Goal: Contribute content

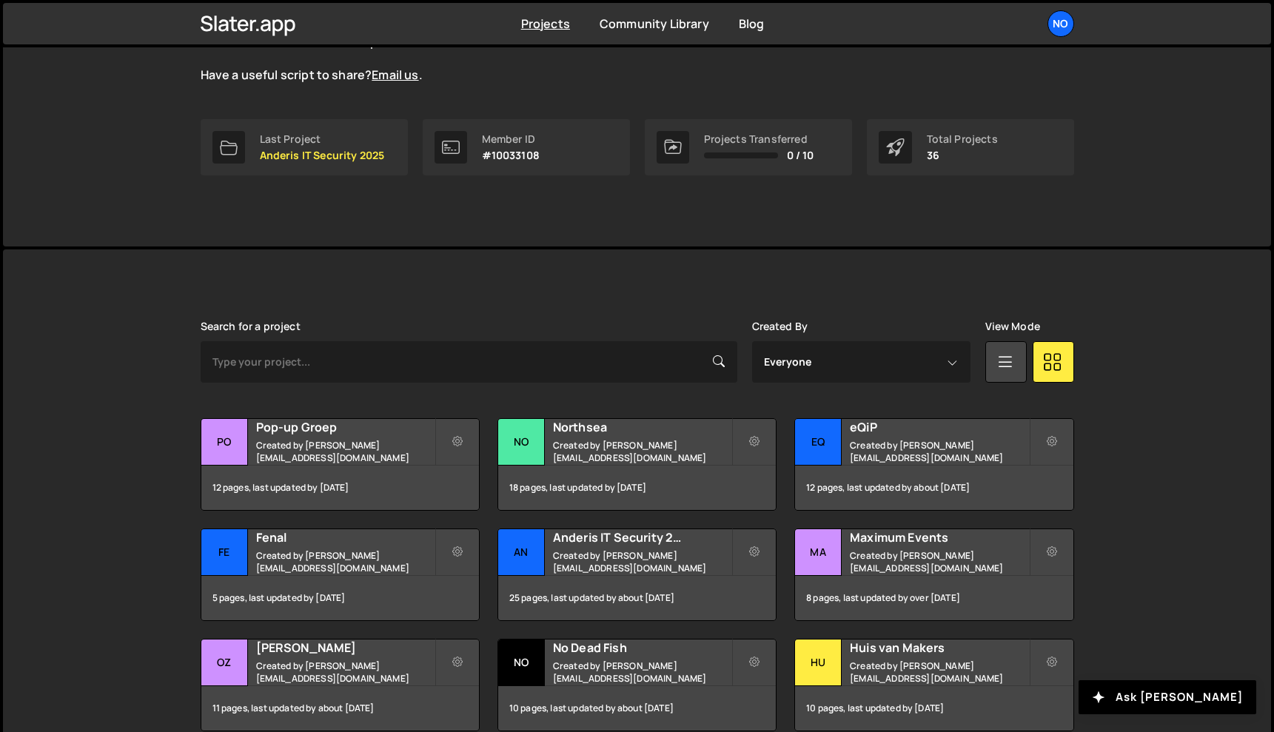
scroll to position [222, 0]
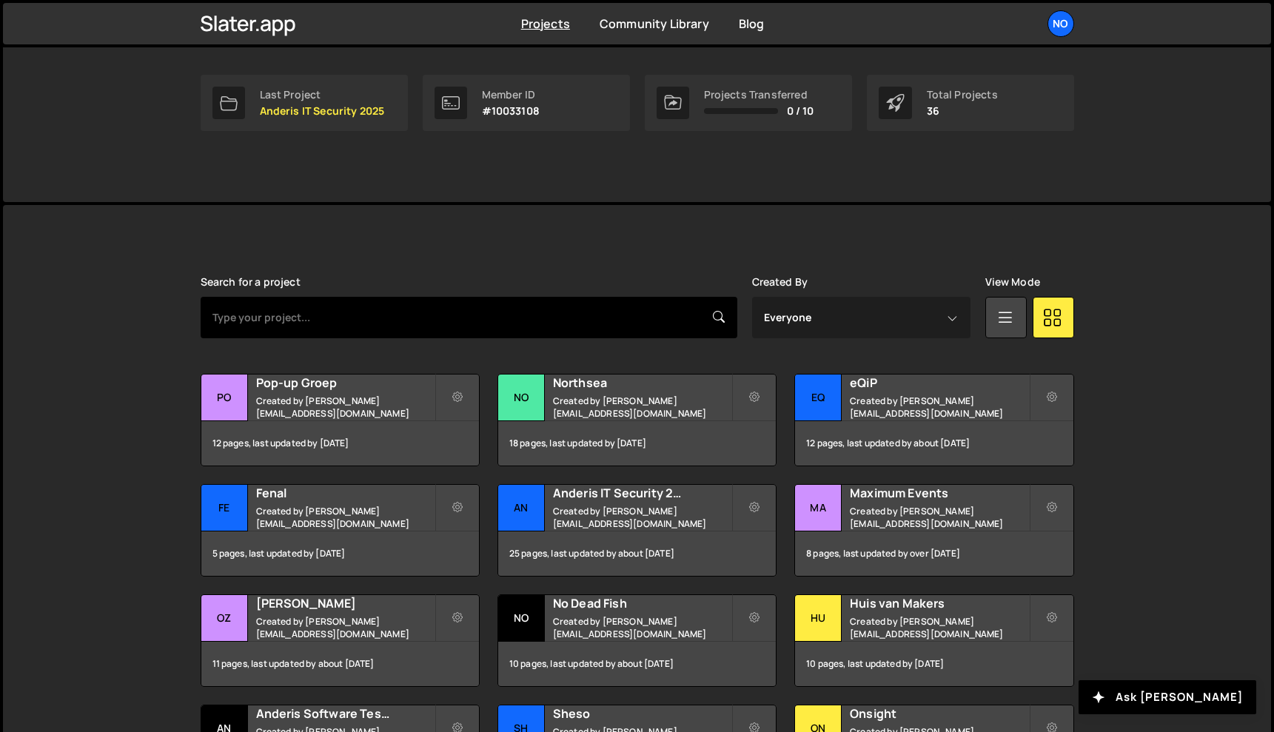
click at [551, 309] on input "text" at bounding box center [469, 317] width 537 height 41
type input "archifit"
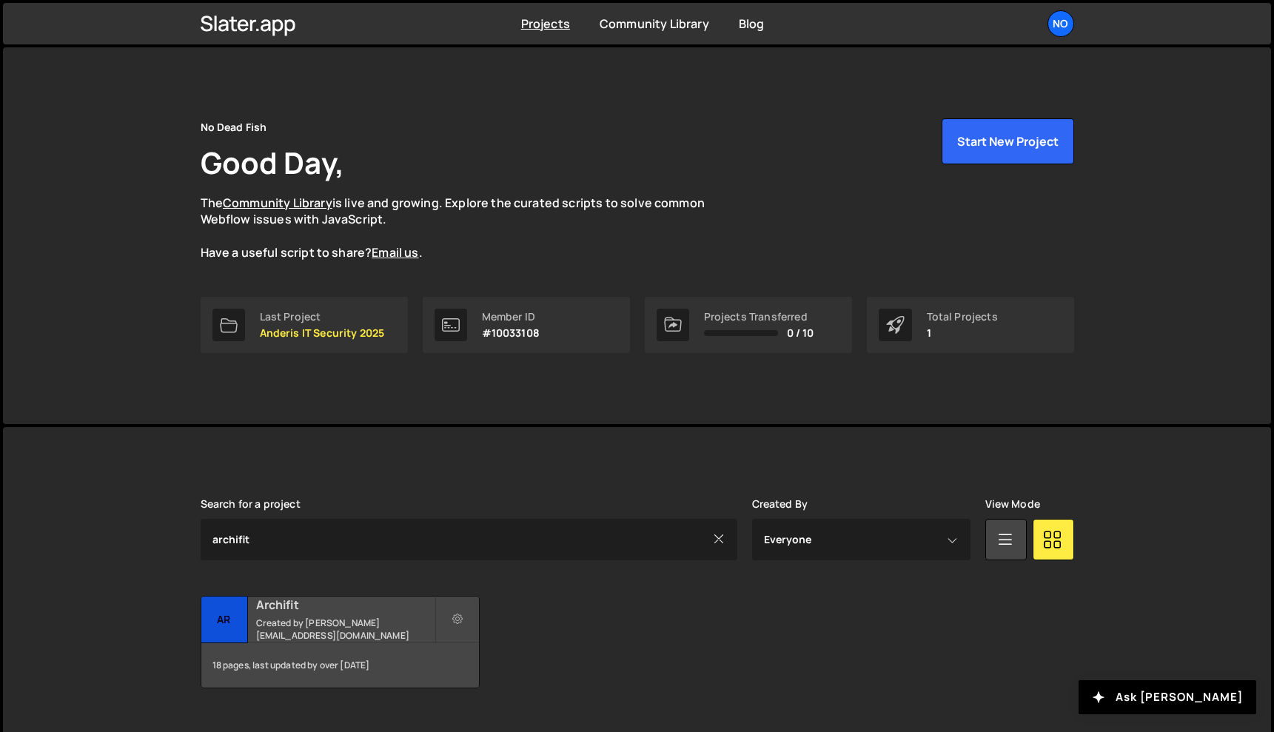
click at [323, 622] on div "Archifit Created by [PERSON_NAME][EMAIL_ADDRESS][DOMAIN_NAME]" at bounding box center [340, 620] width 278 height 46
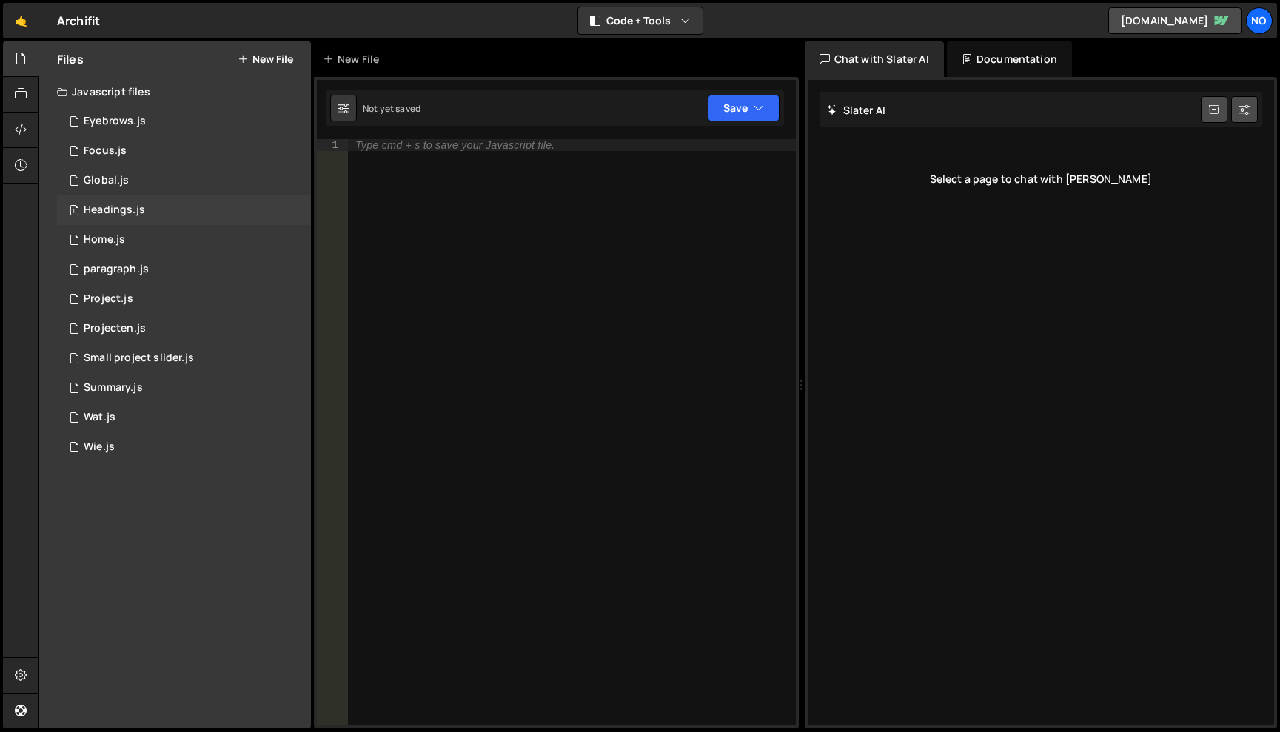
click at [155, 213] on div "1 Headings.js 0" at bounding box center [184, 210] width 254 height 30
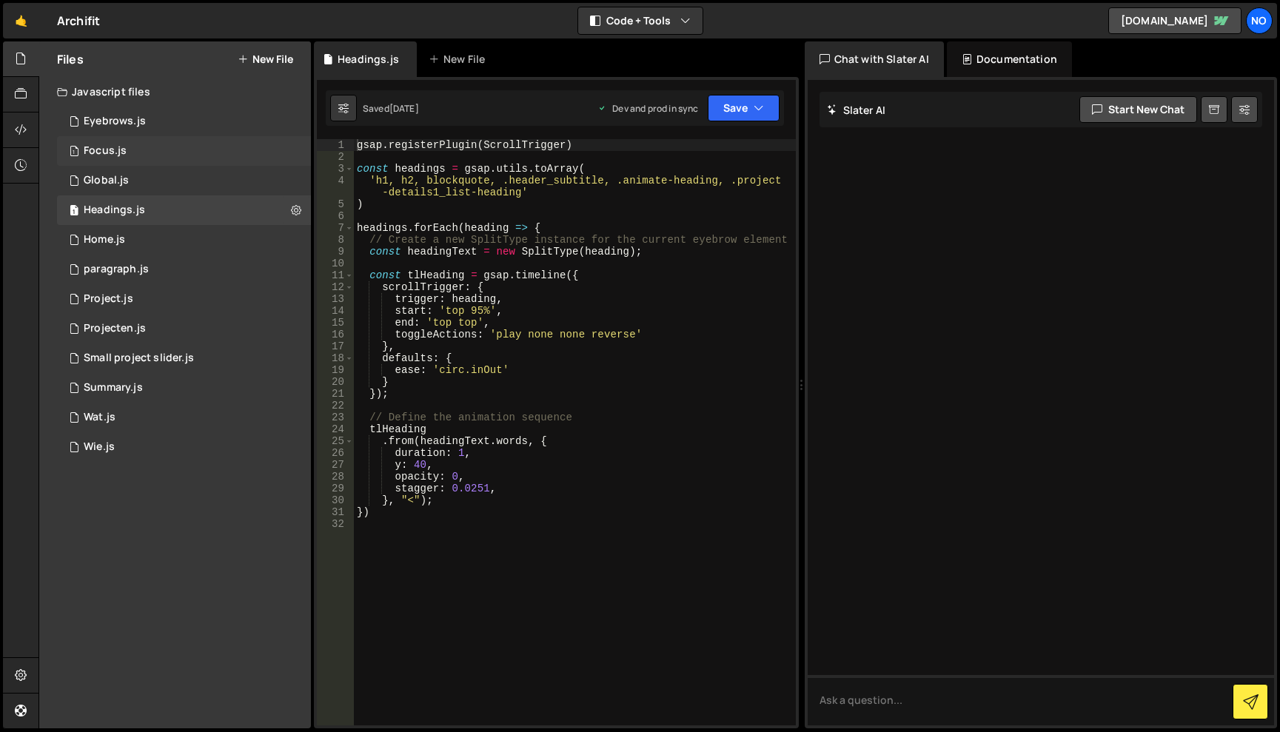
click at [151, 157] on div "1 Focus.js 0" at bounding box center [184, 151] width 254 height 30
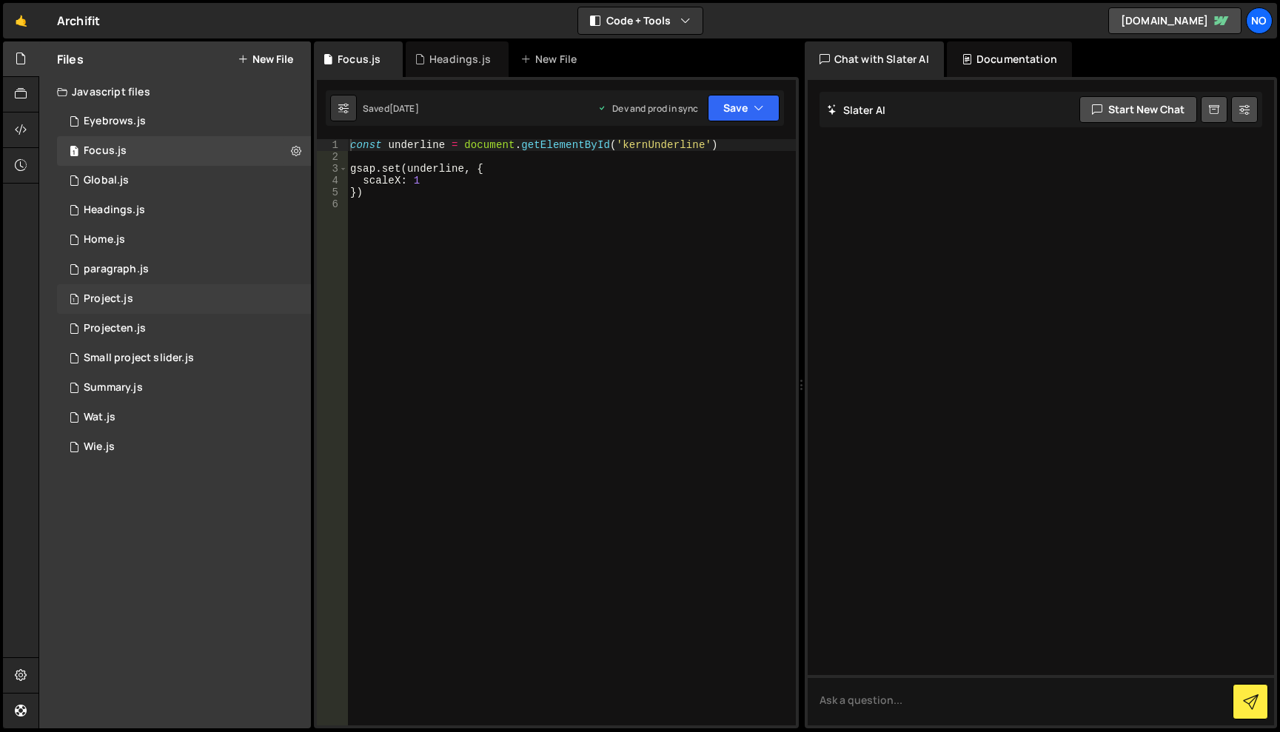
click at [172, 299] on div "1 Project.js 0" at bounding box center [184, 299] width 254 height 30
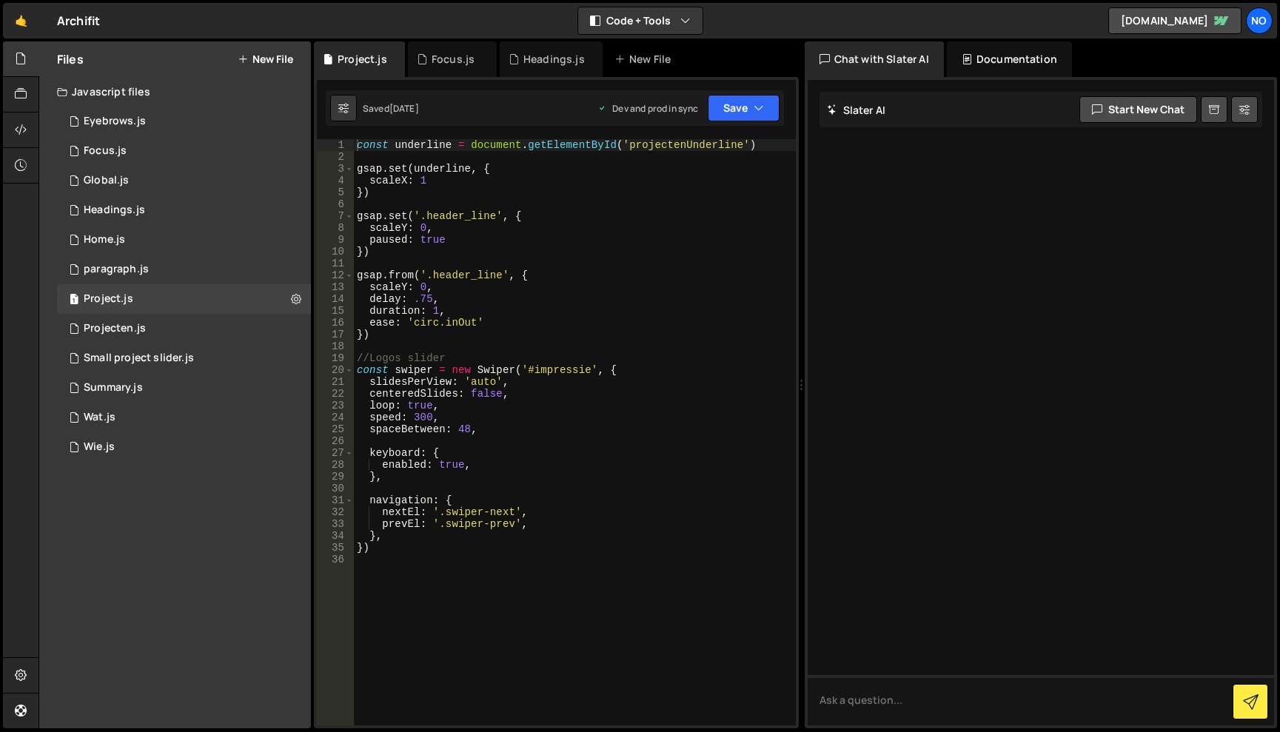
click at [269, 58] on button "New File" at bounding box center [266, 59] width 56 height 12
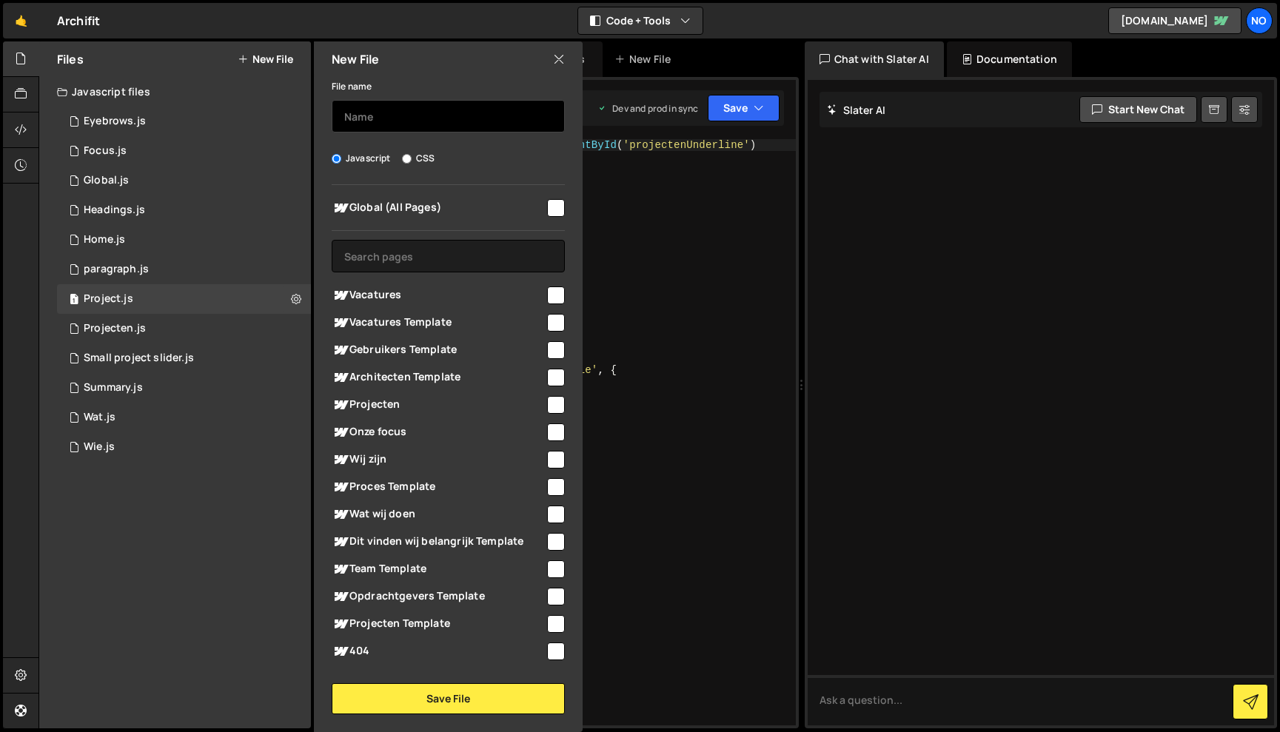
drag, startPoint x: 402, startPoint y: 112, endPoint x: 471, endPoint y: 98, distance: 70.1
click at [402, 112] on input "text" at bounding box center [448, 116] width 233 height 33
type input "vacatures"
drag, startPoint x: 551, startPoint y: 298, endPoint x: 551, endPoint y: 320, distance: 23.0
click at [551, 298] on input "checkbox" at bounding box center [556, 295] width 18 height 18
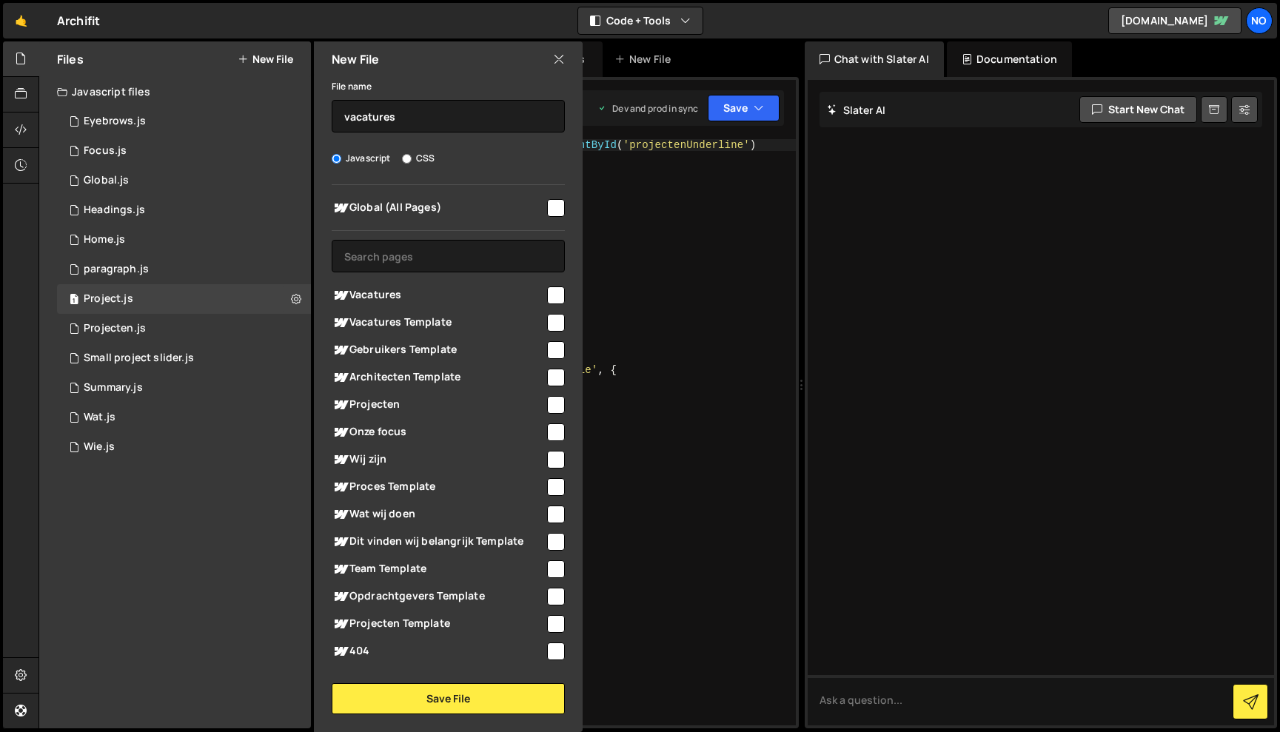
checkbox input "true"
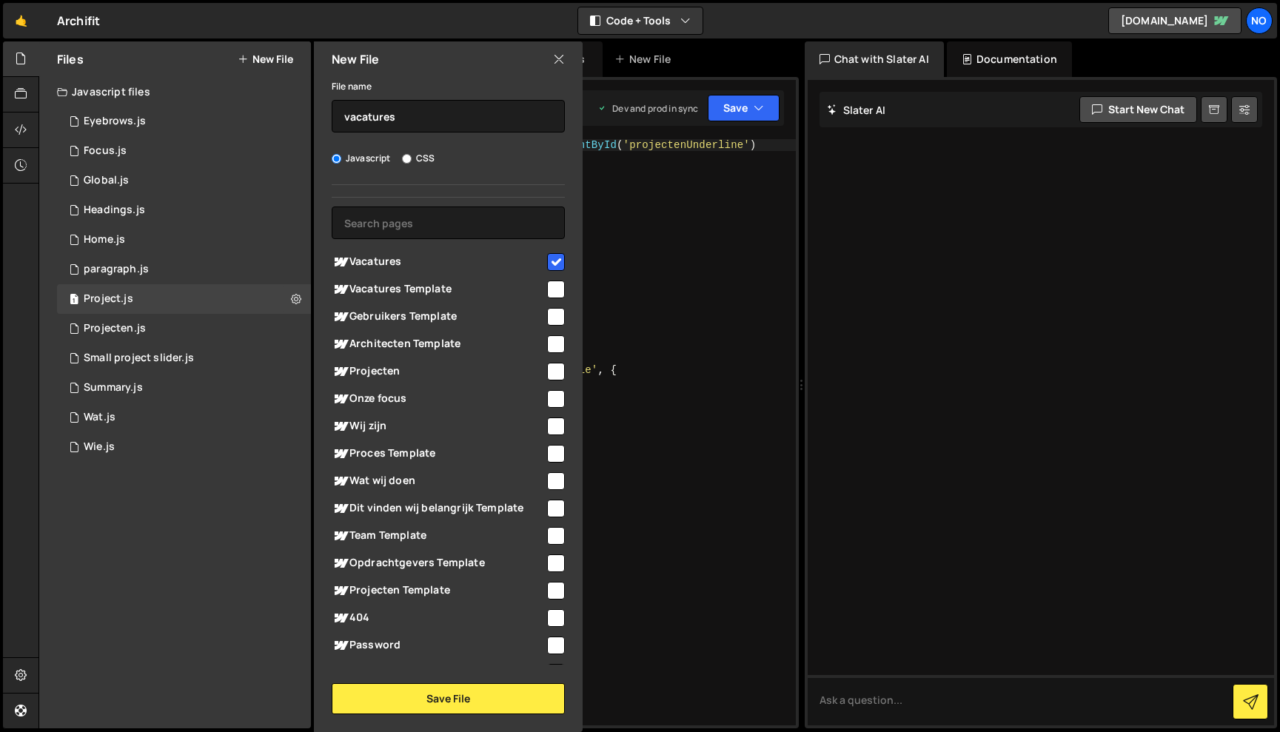
scroll to position [30, 0]
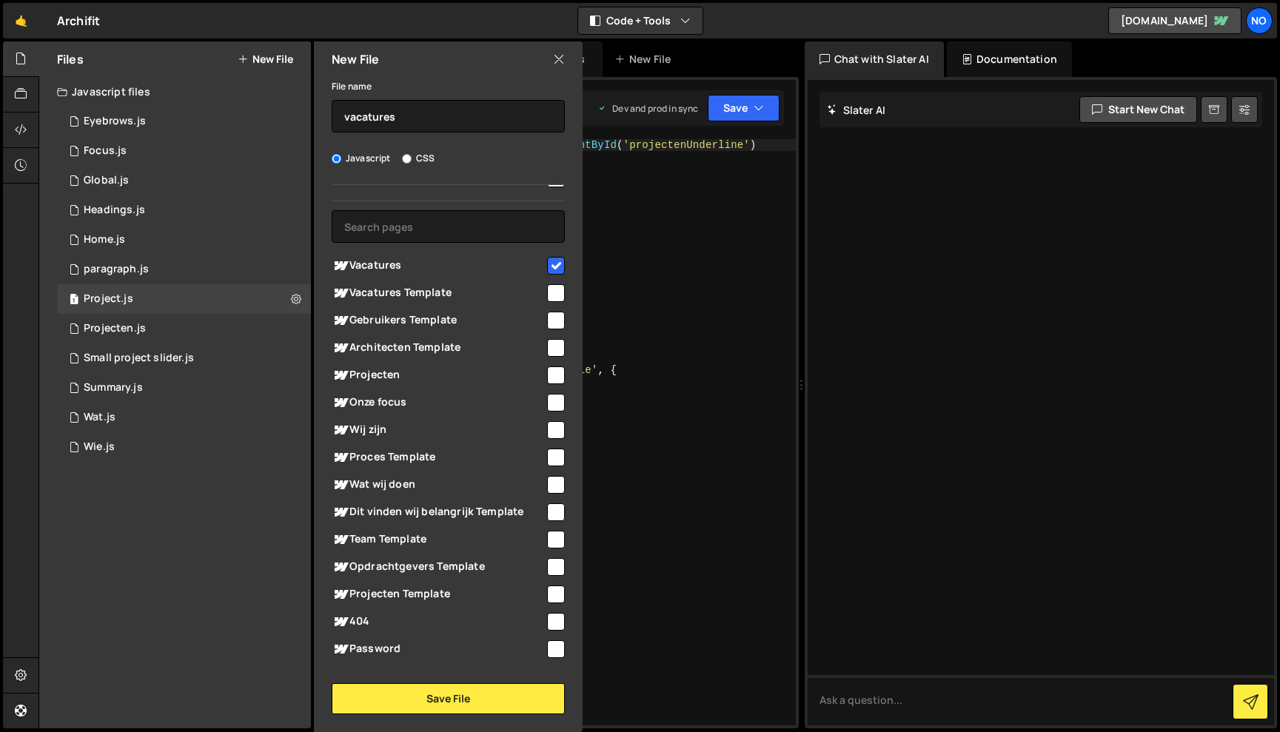
click at [551, 286] on input "checkbox" at bounding box center [556, 293] width 18 height 18
checkbox input "true"
click at [445, 700] on button "Save File" at bounding box center [448, 698] width 233 height 31
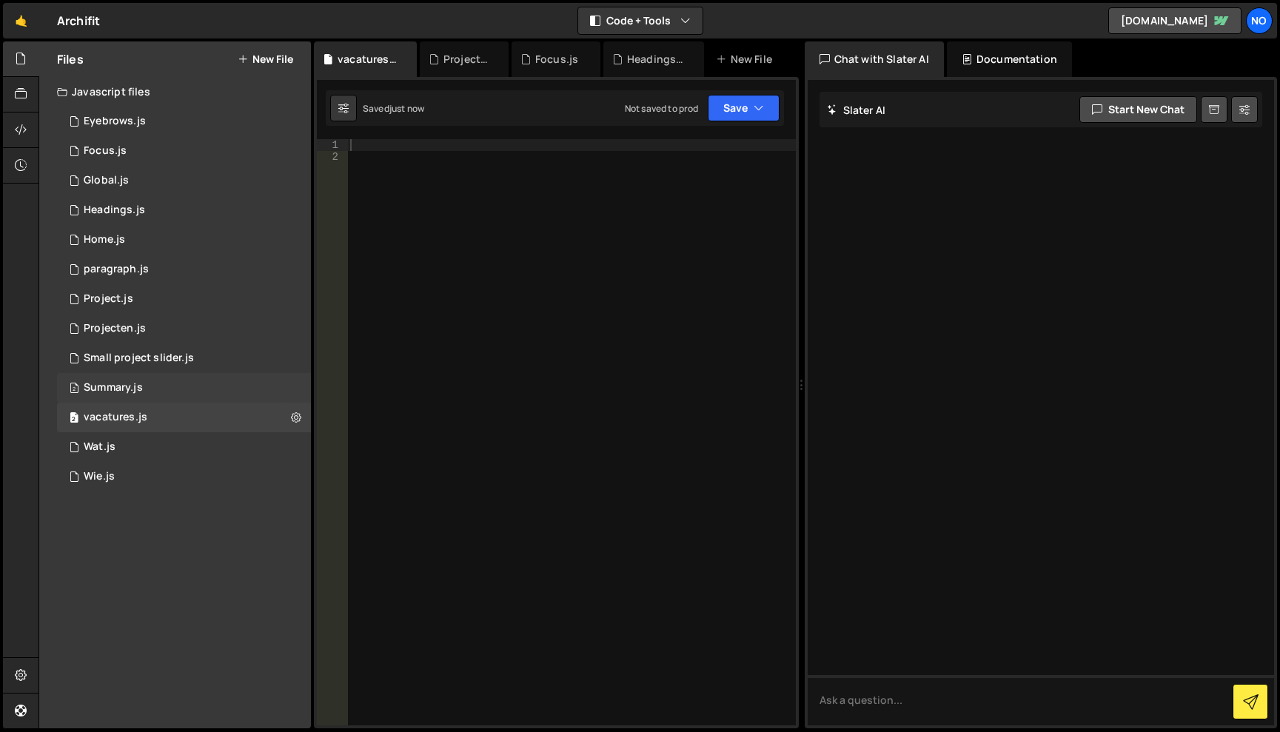
click at [174, 380] on div "2 Summary.js 0" at bounding box center [184, 388] width 254 height 30
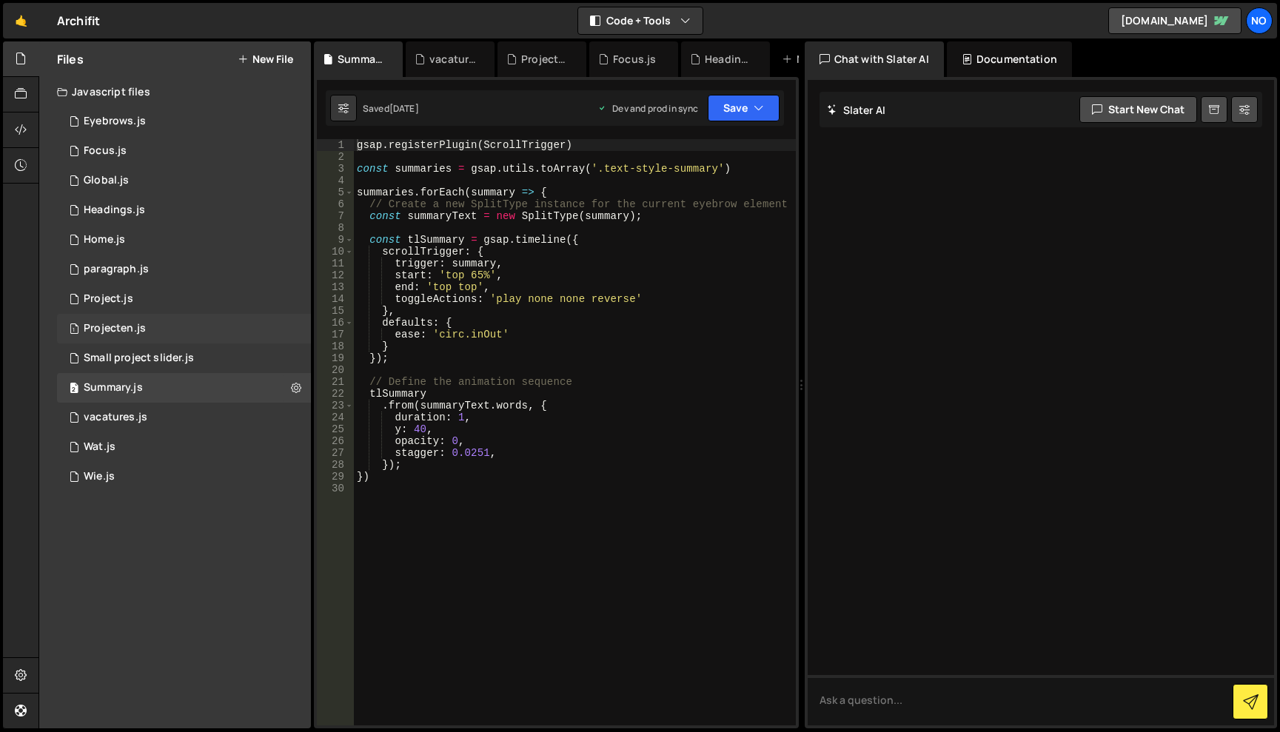
click at [158, 323] on div "1 Projecten.js 0" at bounding box center [184, 329] width 254 height 30
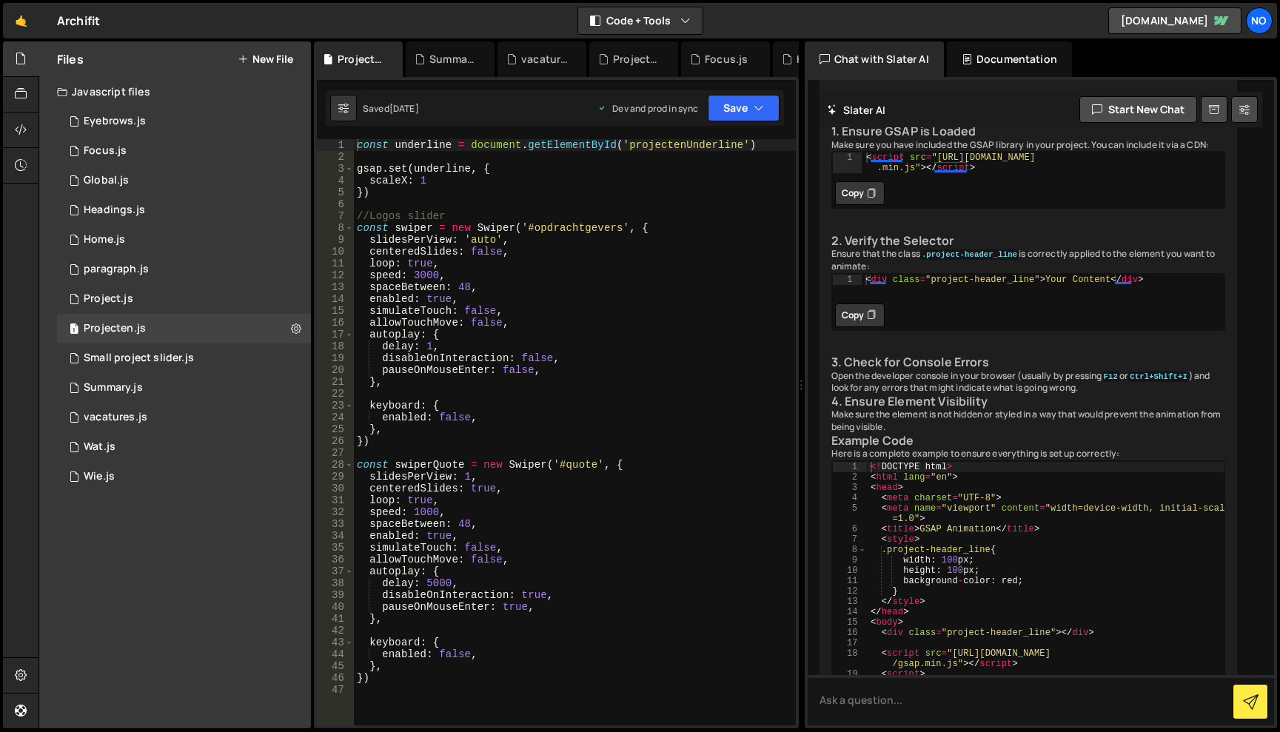
scroll to position [1483, 0]
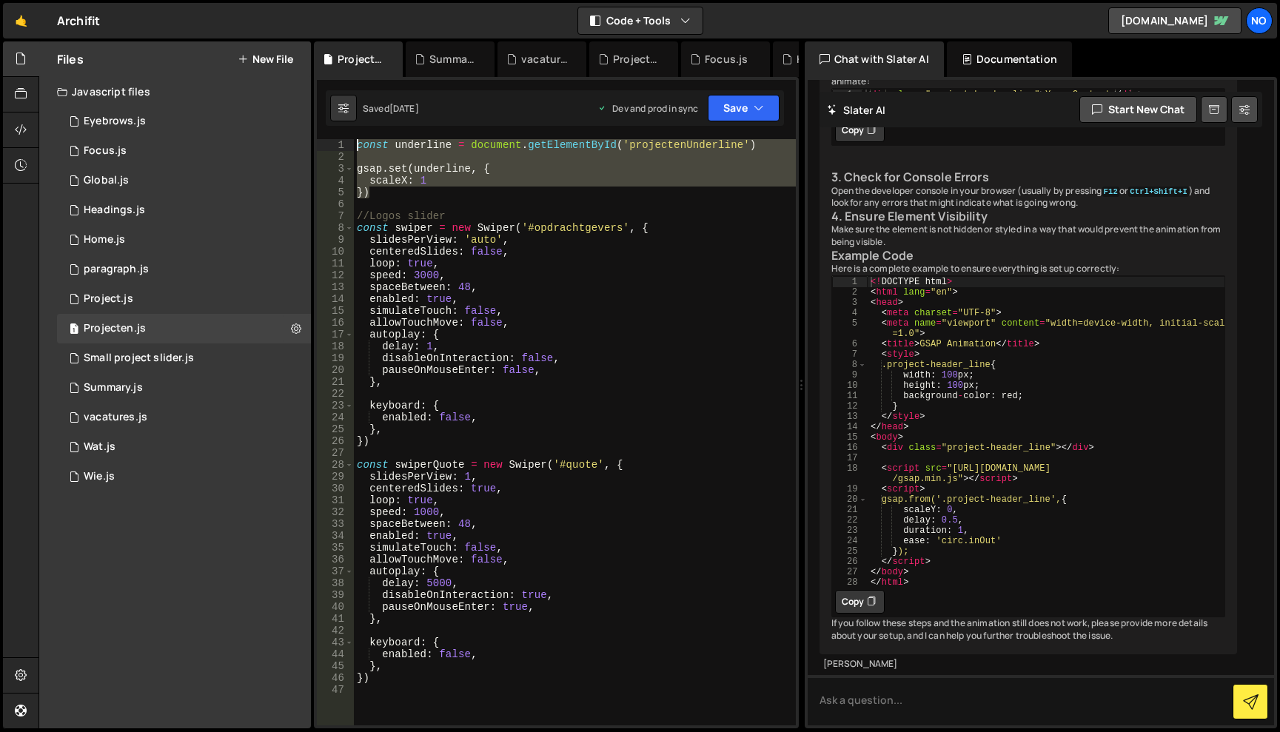
drag, startPoint x: 389, startPoint y: 188, endPoint x: 355, endPoint y: 144, distance: 56.4
click at [355, 144] on div "const underline = document . getElementById ( 'projectenUnderline' ) gsap . set…" at bounding box center [575, 444] width 442 height 610
type textarea "const underline = document.getElementById('projectenUnderline')"
click at [152, 421] on div "2 vacatures.js 0" at bounding box center [184, 418] width 254 height 30
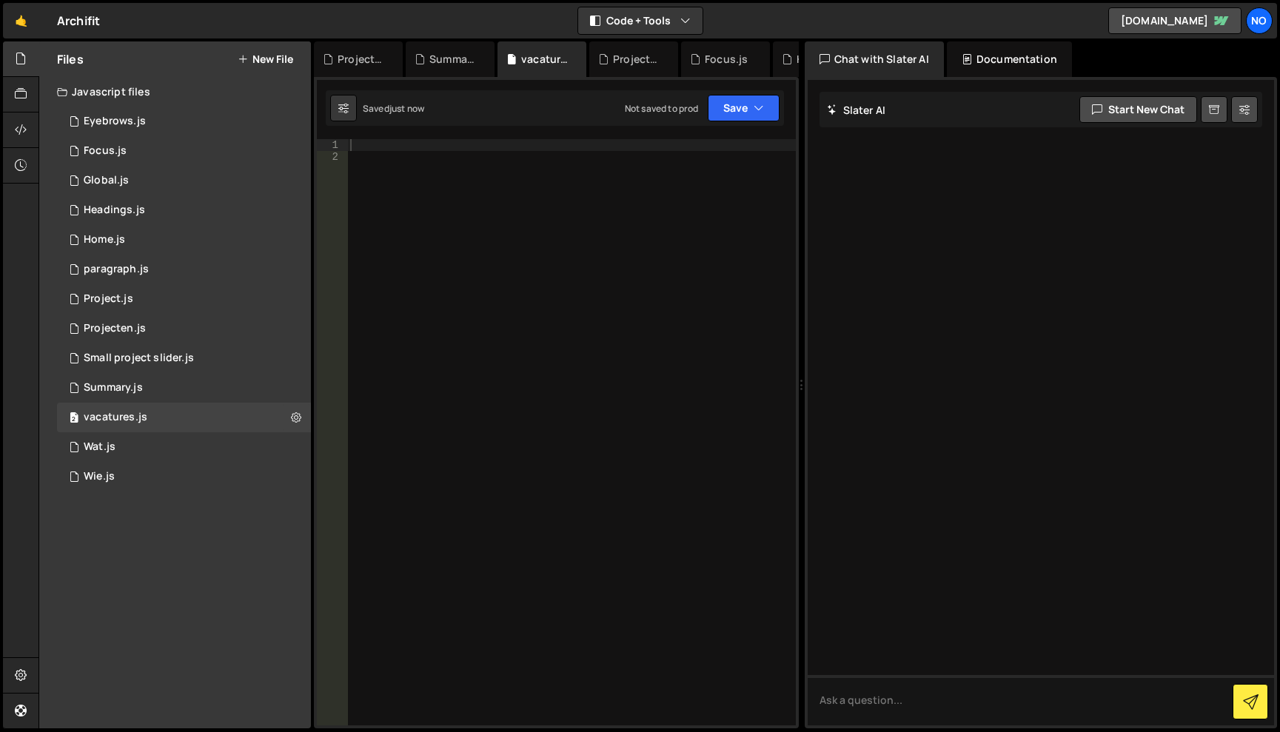
click at [403, 151] on div at bounding box center [571, 444] width 449 height 610
click at [393, 144] on div at bounding box center [571, 444] width 449 height 610
paste textarea "})"
drag, startPoint x: 670, startPoint y: 144, endPoint x: 626, endPoint y: 147, distance: 43.7
click at [617, 147] on div "const underline = document . getElementById ( 'projectenUnderline' ) gsap . set…" at bounding box center [571, 444] width 449 height 610
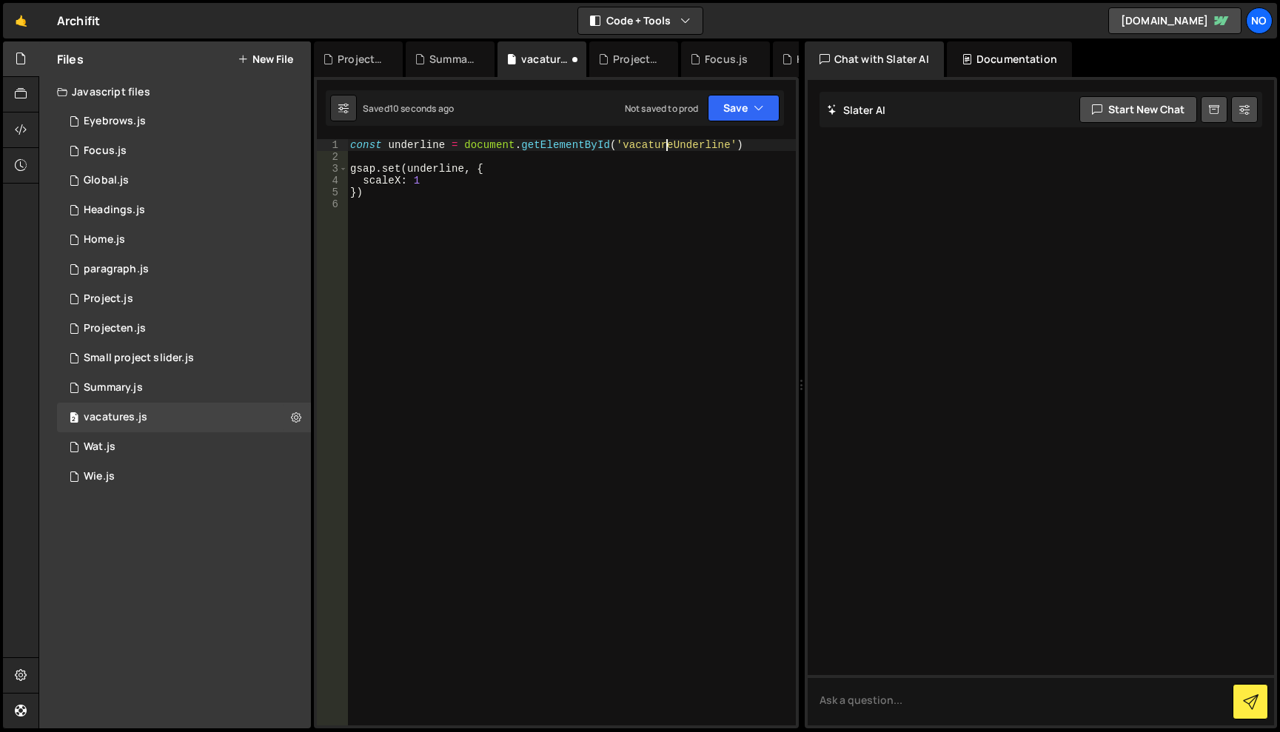
scroll to position [0, 22]
click at [585, 197] on div "const underline = document . getElementById ( 'vacaturesUnderline' ) gsap . set…" at bounding box center [571, 444] width 449 height 610
click at [740, 102] on button "Save" at bounding box center [744, 108] width 72 height 27
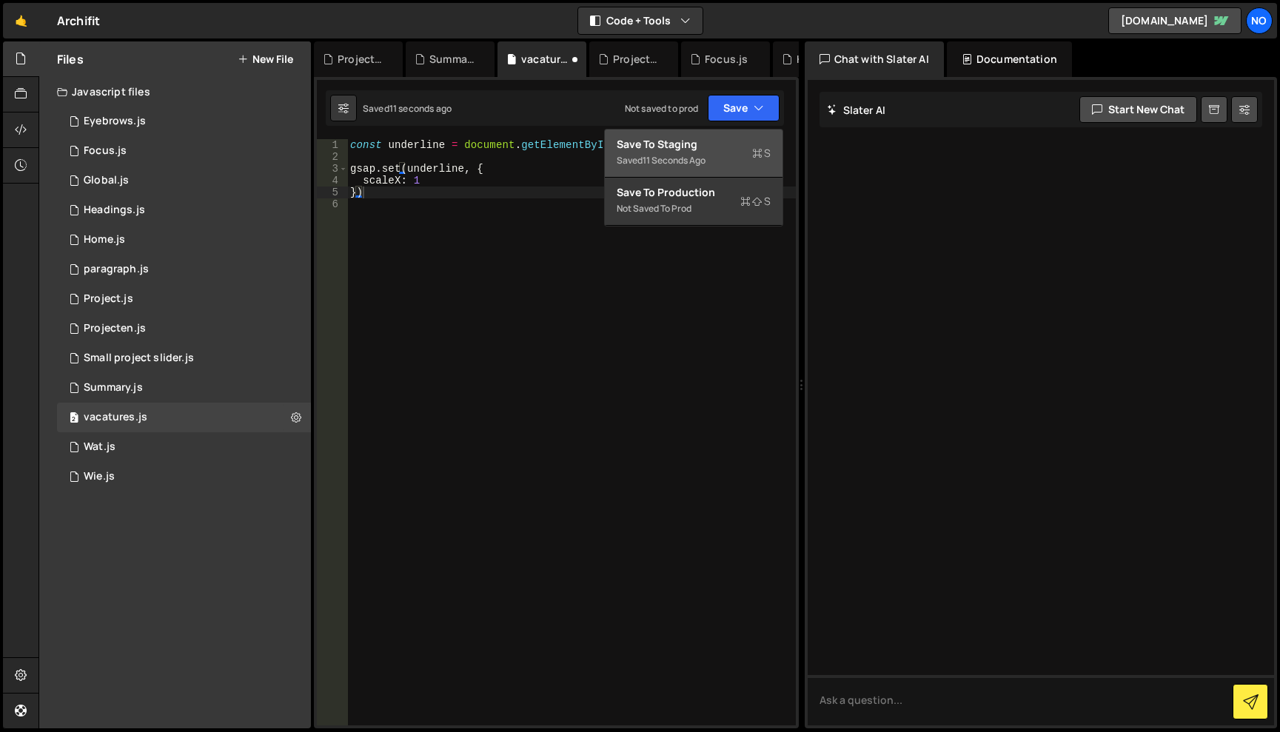
click at [721, 138] on div "Save to Staging S" at bounding box center [694, 144] width 154 height 15
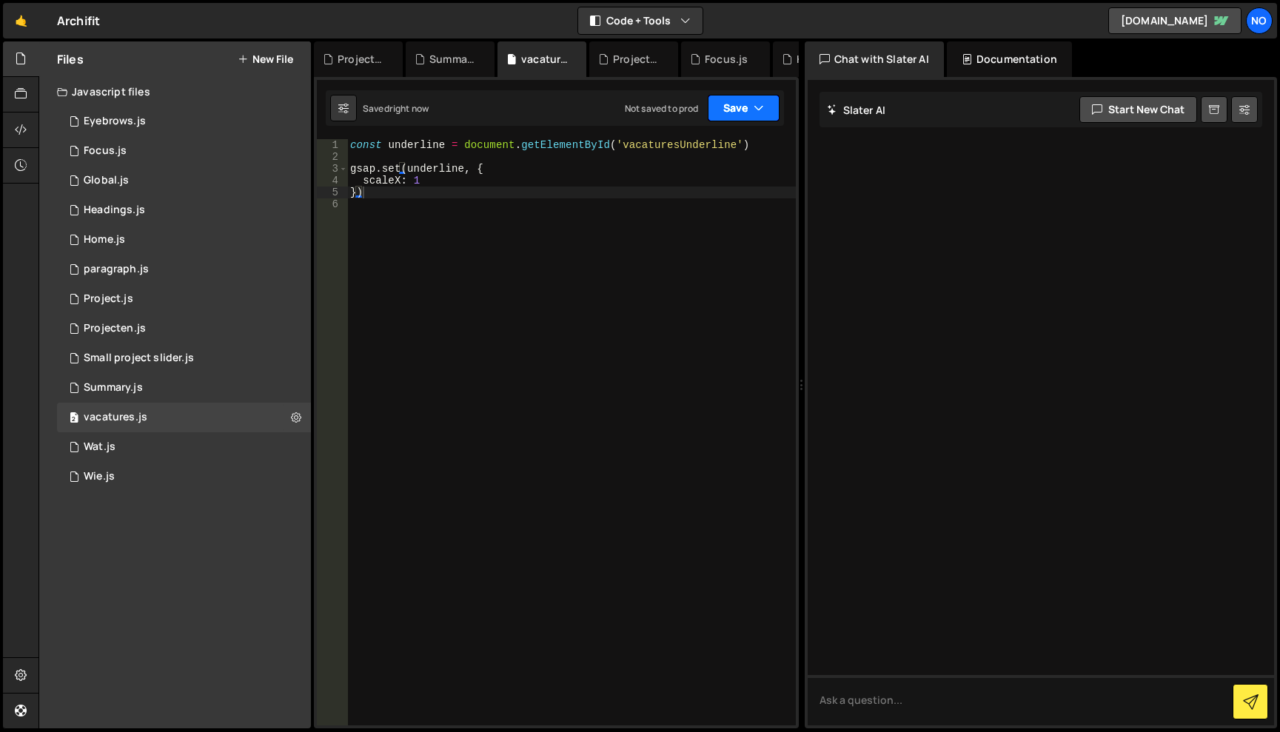
click at [746, 105] on button "Save" at bounding box center [744, 108] width 72 height 27
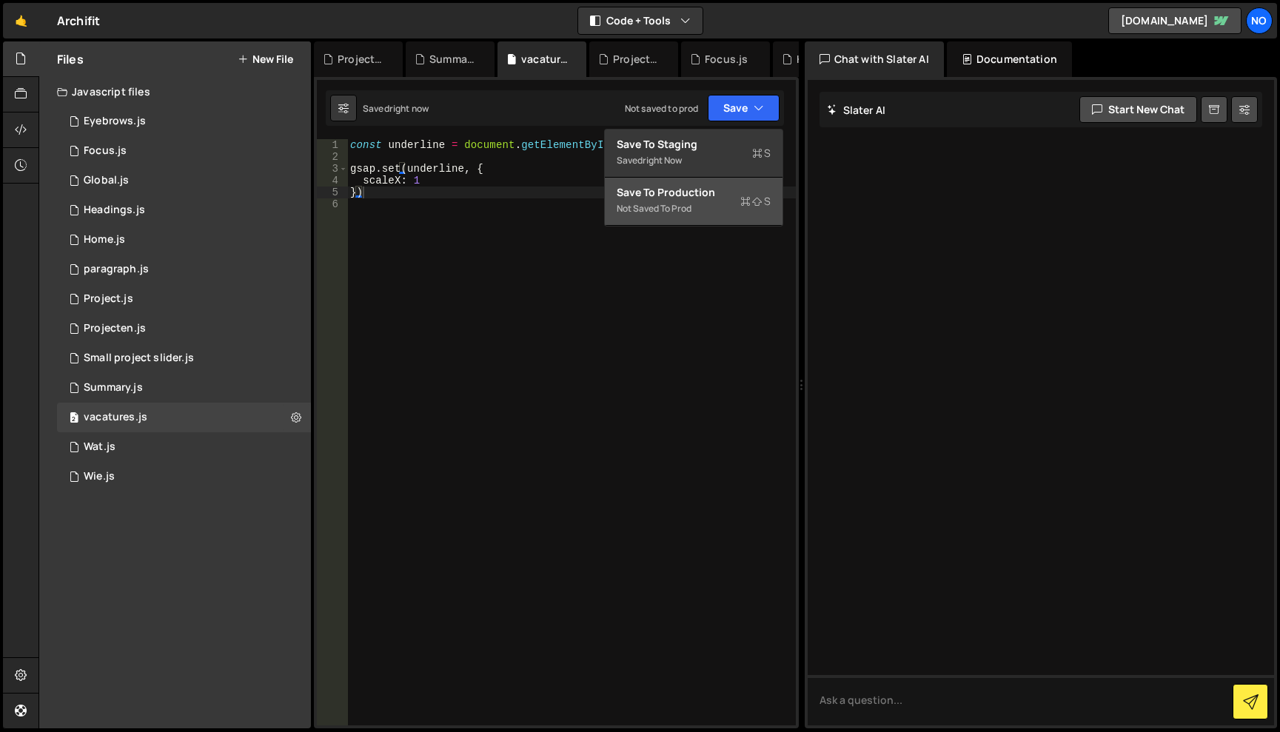
click at [708, 197] on div "Save to Production S" at bounding box center [694, 192] width 154 height 15
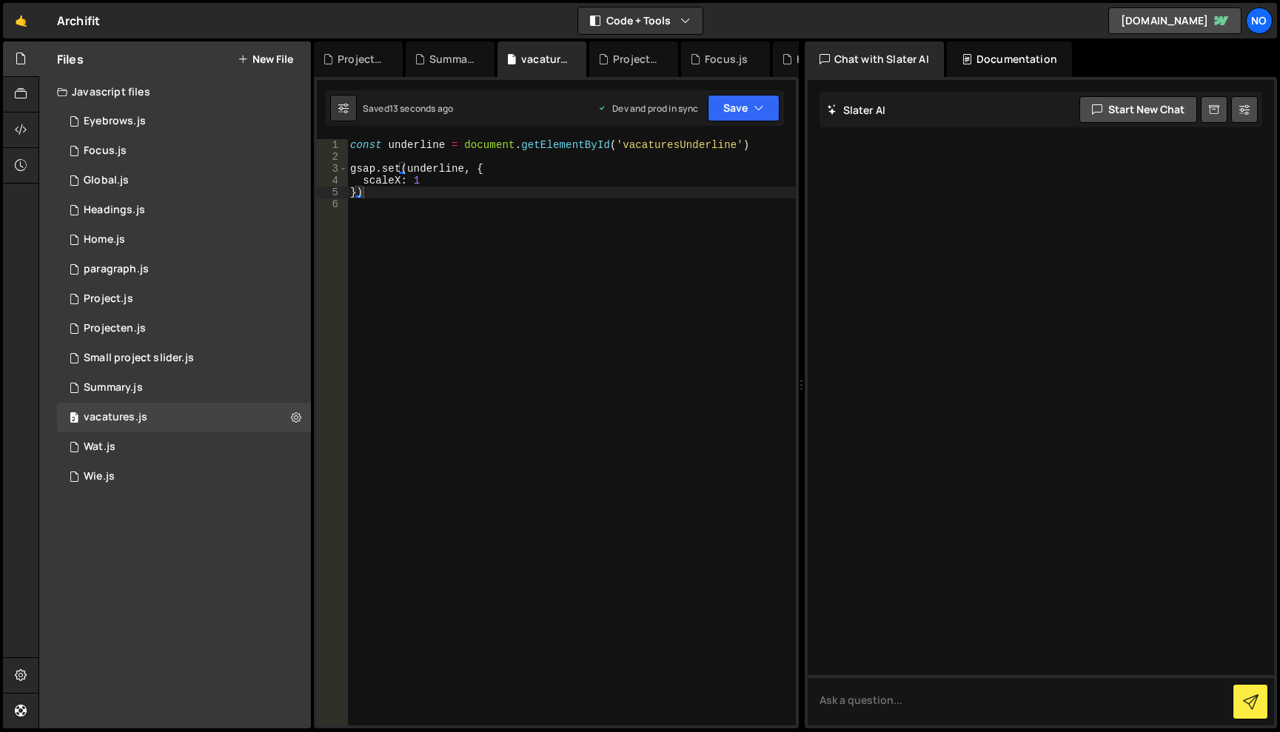
type textarea "const underline = document.getElementById('vacaturesUnderline')"
drag, startPoint x: 725, startPoint y: 144, endPoint x: 619, endPoint y: 150, distance: 106.0
click at [619, 150] on div "const underline = document . getElementById ( 'vacaturesUnderline' ) gsap . set…" at bounding box center [571, 444] width 449 height 610
paste textarea
drag, startPoint x: 645, startPoint y: 202, endPoint x: 567, endPoint y: 197, distance: 77.9
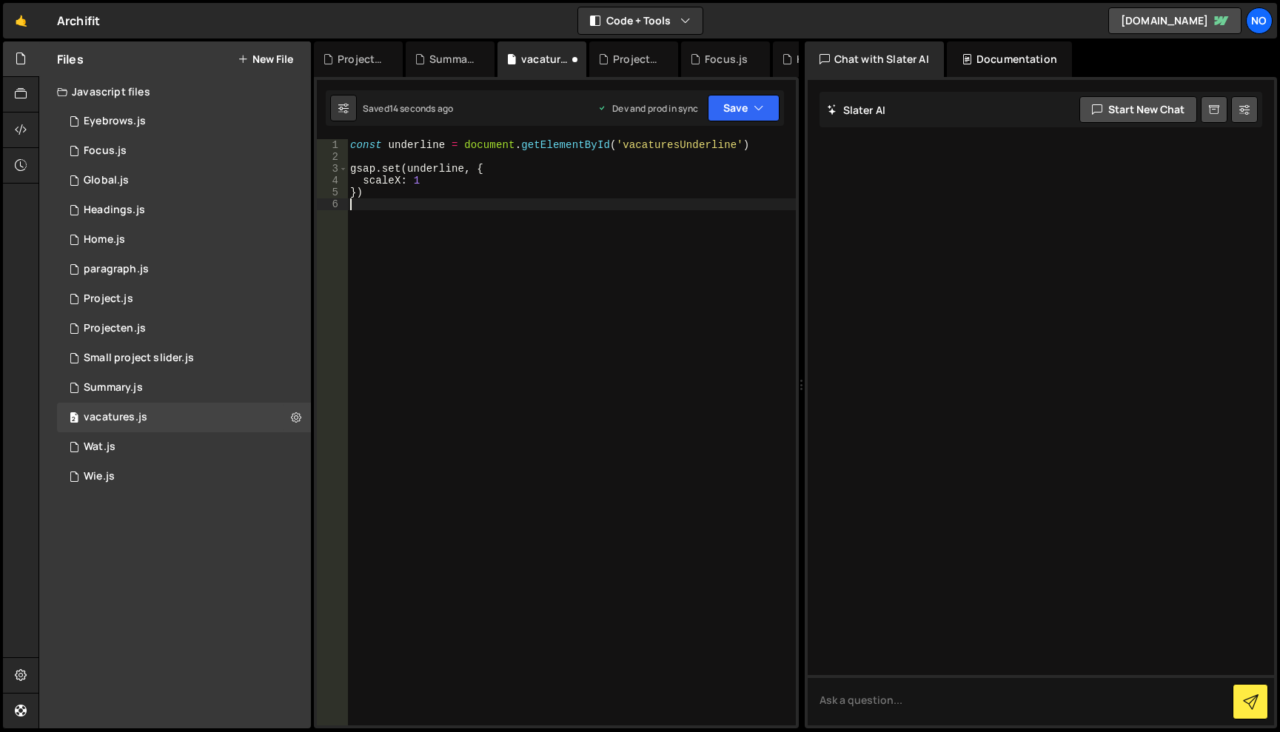
click at [645, 202] on div "const underline = document . getElementById ( 'vacaturesUnderline' ) gsap . set…" at bounding box center [571, 444] width 449 height 610
click at [781, 110] on div "Saved 15 seconds ago Dev and prod in sync Upgrade to Edit Save Save to Staging …" at bounding box center [555, 108] width 458 height 36
click at [768, 114] on button "Save" at bounding box center [744, 108] width 72 height 27
click at [0, 0] on div "Save to Staging S" at bounding box center [0, 0] width 0 height 0
click at [758, 112] on icon "button" at bounding box center [758, 108] width 10 height 15
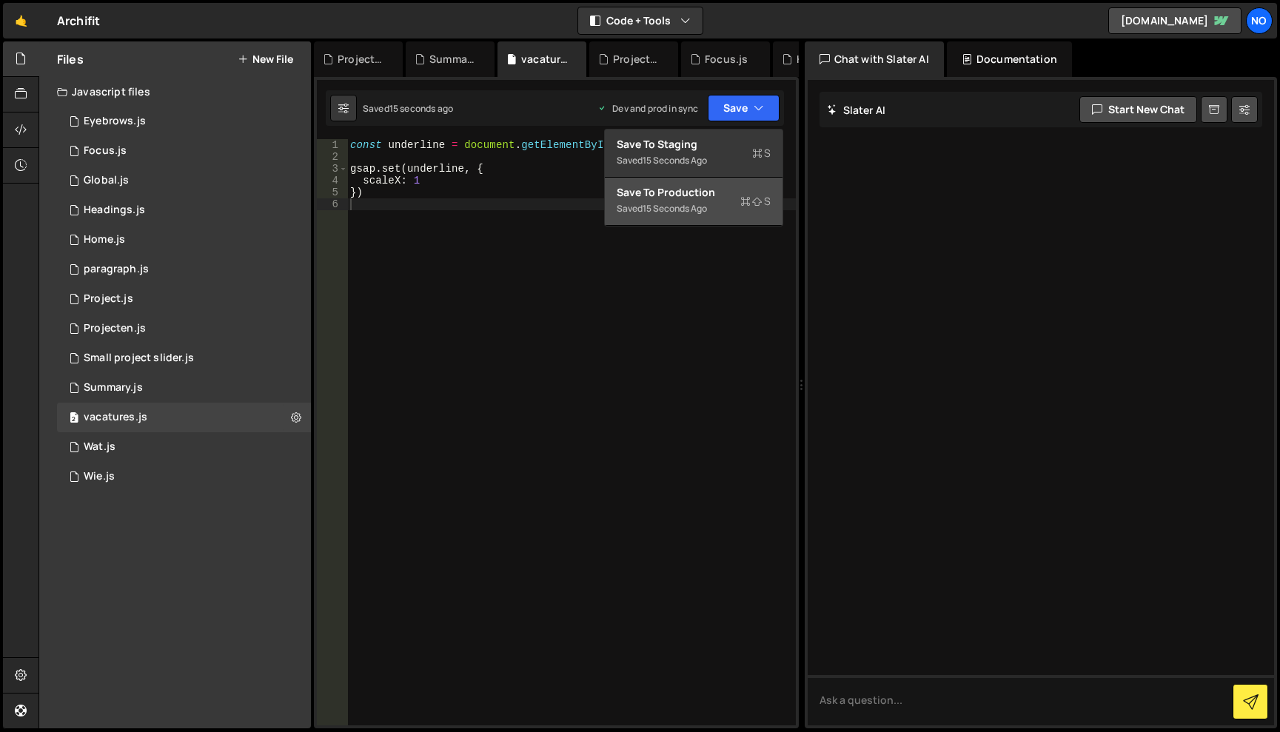
click at [731, 181] on button "Save to Production S Saved 15 seconds ago" at bounding box center [694, 202] width 178 height 48
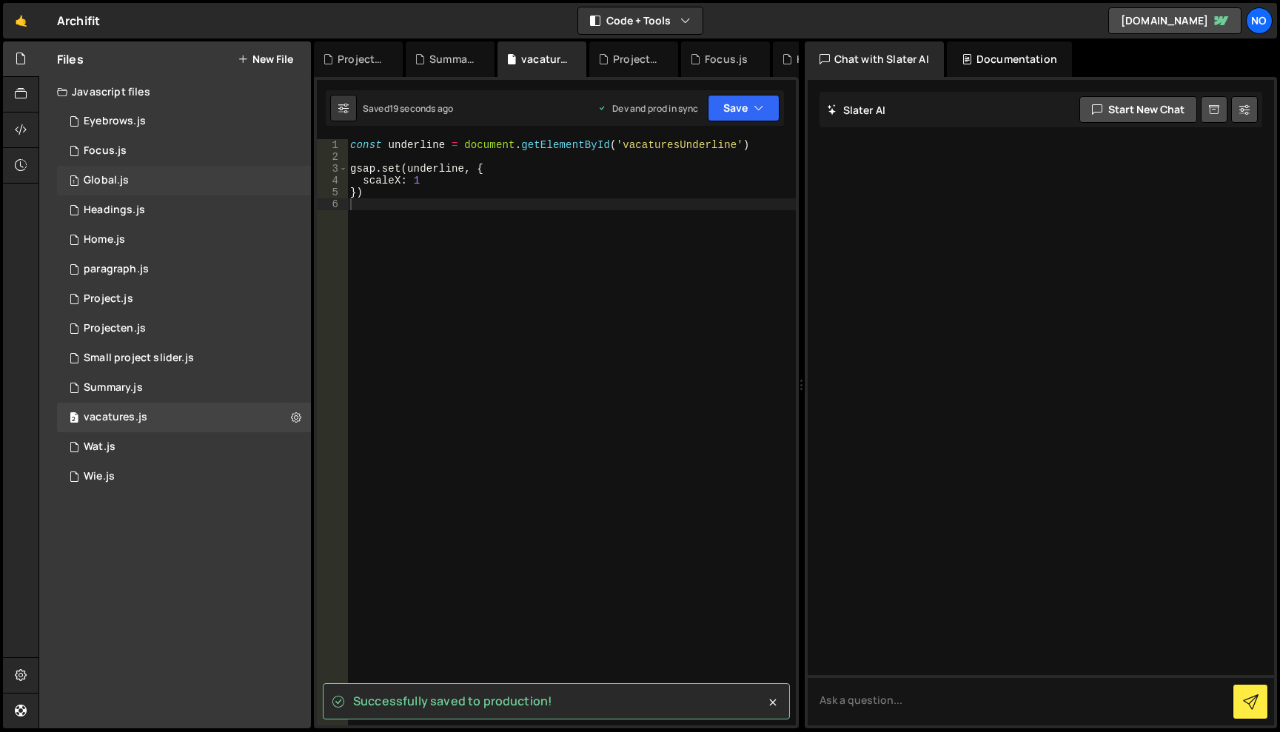
click at [155, 171] on div "1 Global.js 0" at bounding box center [184, 181] width 254 height 30
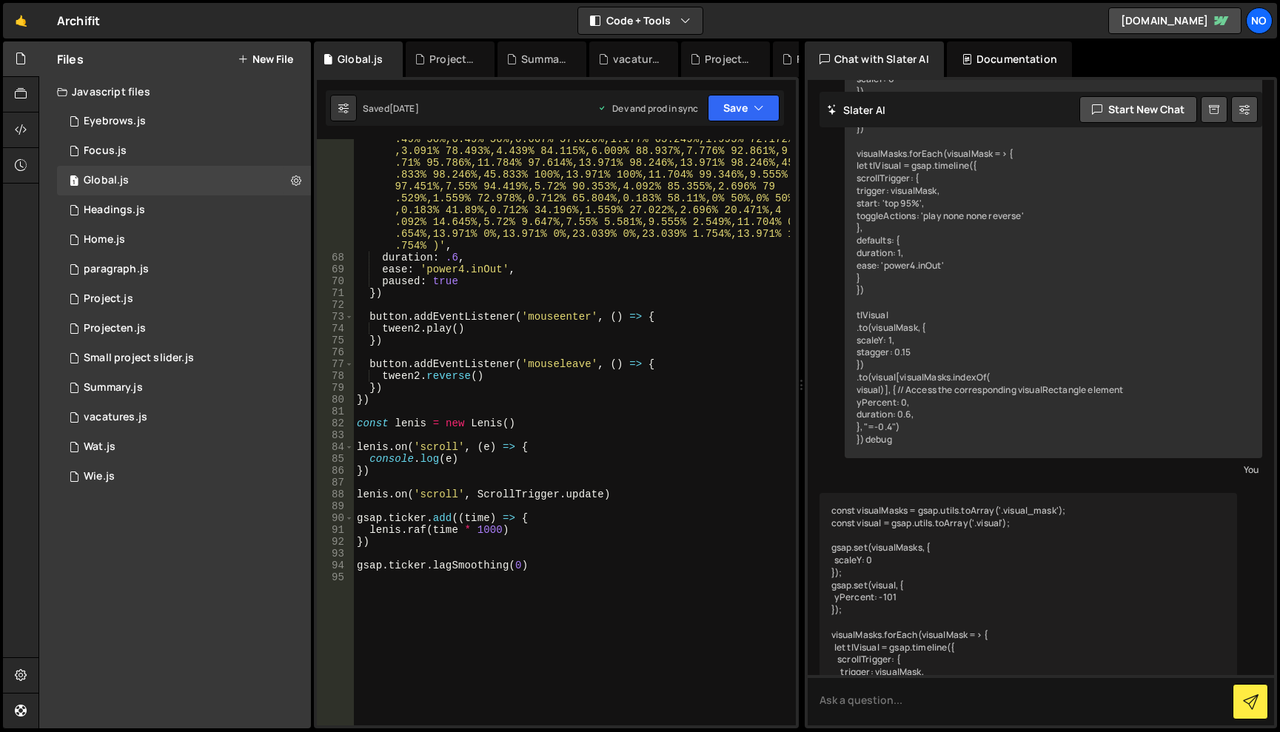
scroll to position [1021, 0]
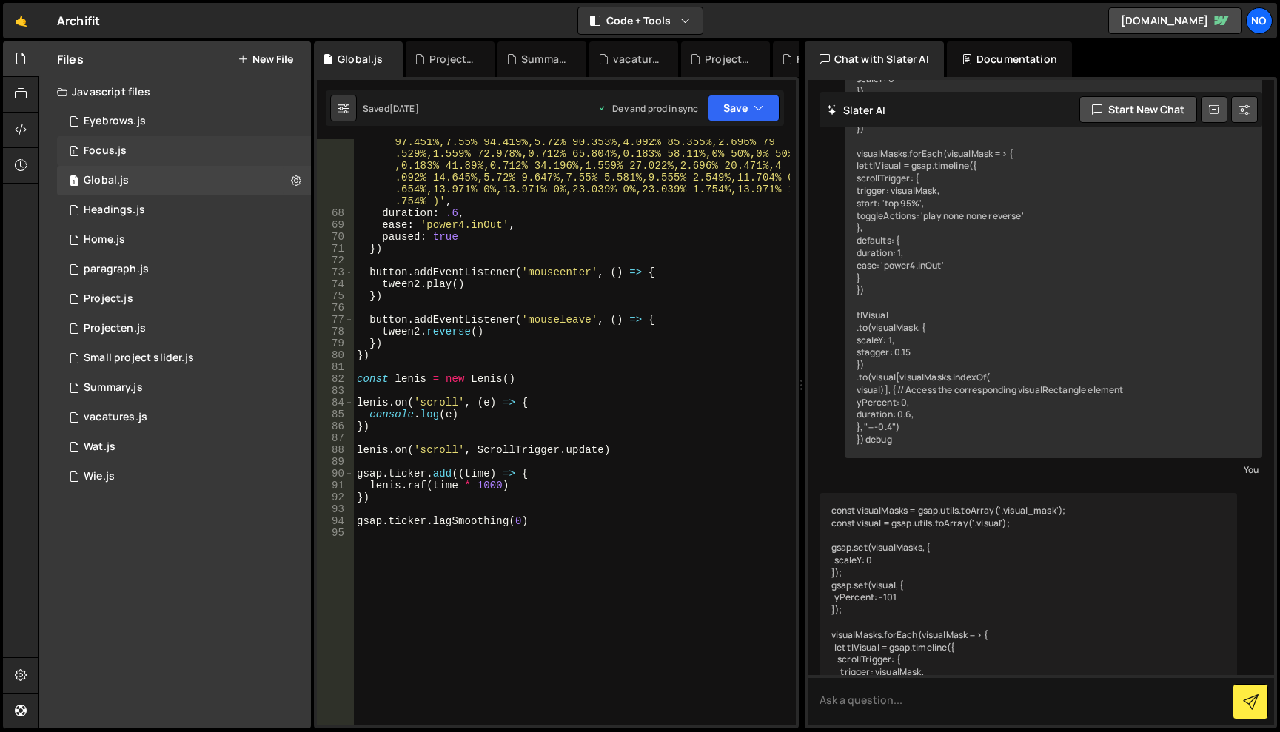
click at [169, 149] on div "1 Focus.js 0" at bounding box center [184, 151] width 254 height 30
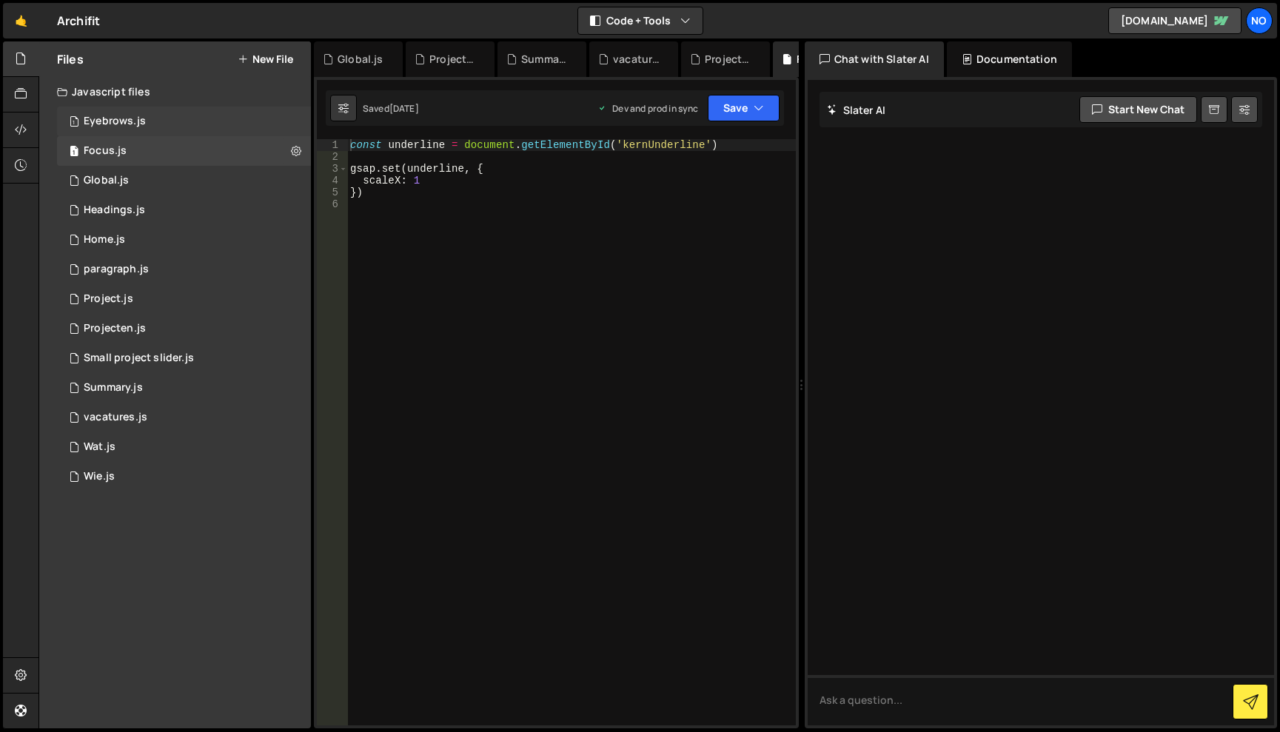
scroll to position [0, 0]
click at [176, 129] on div "1 Eyebrows.js 0" at bounding box center [184, 122] width 254 height 30
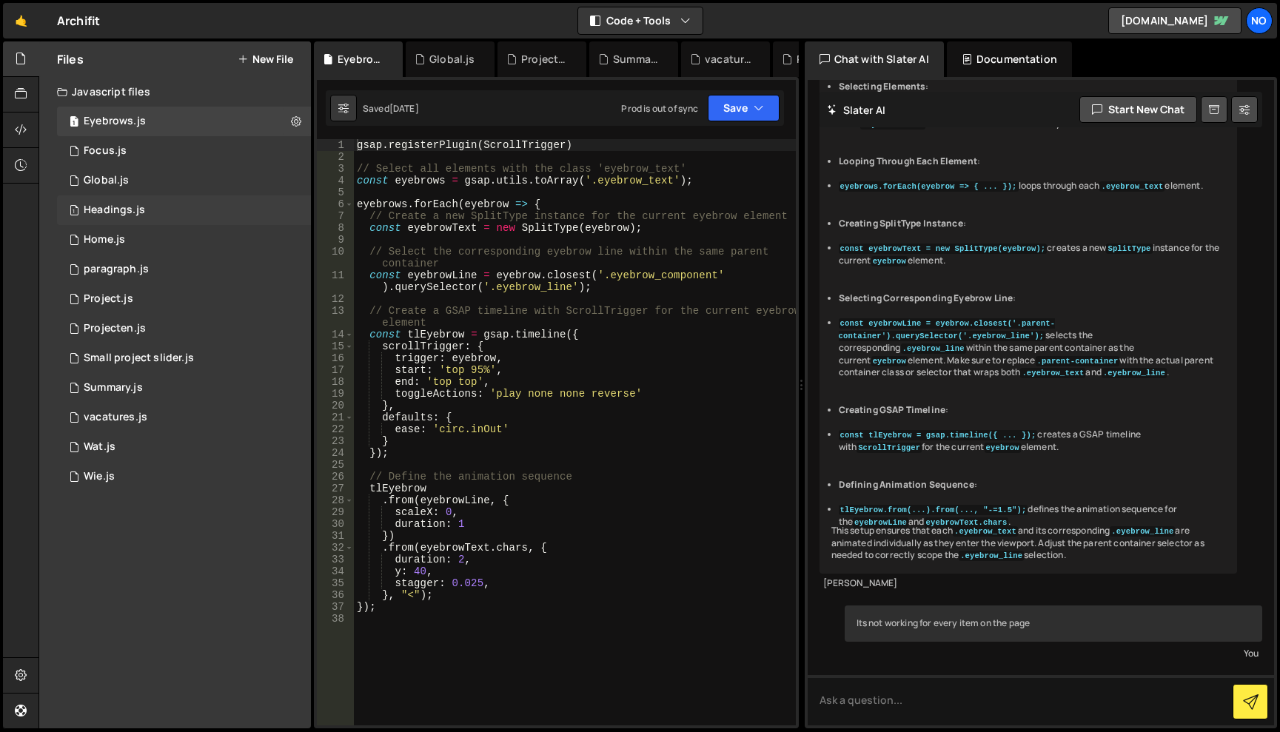
click at [162, 203] on div "1 Headings.js 0" at bounding box center [184, 210] width 254 height 30
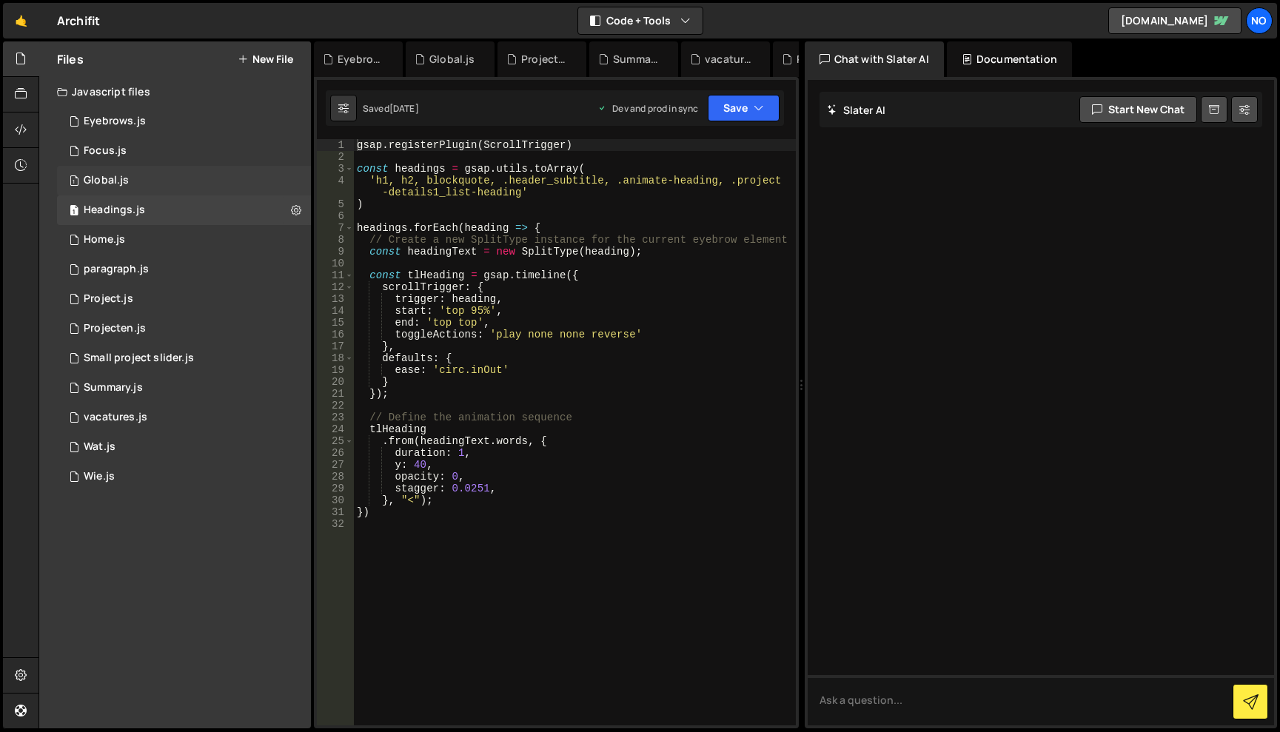
click at [137, 178] on div "1 Global.js 0" at bounding box center [184, 181] width 254 height 30
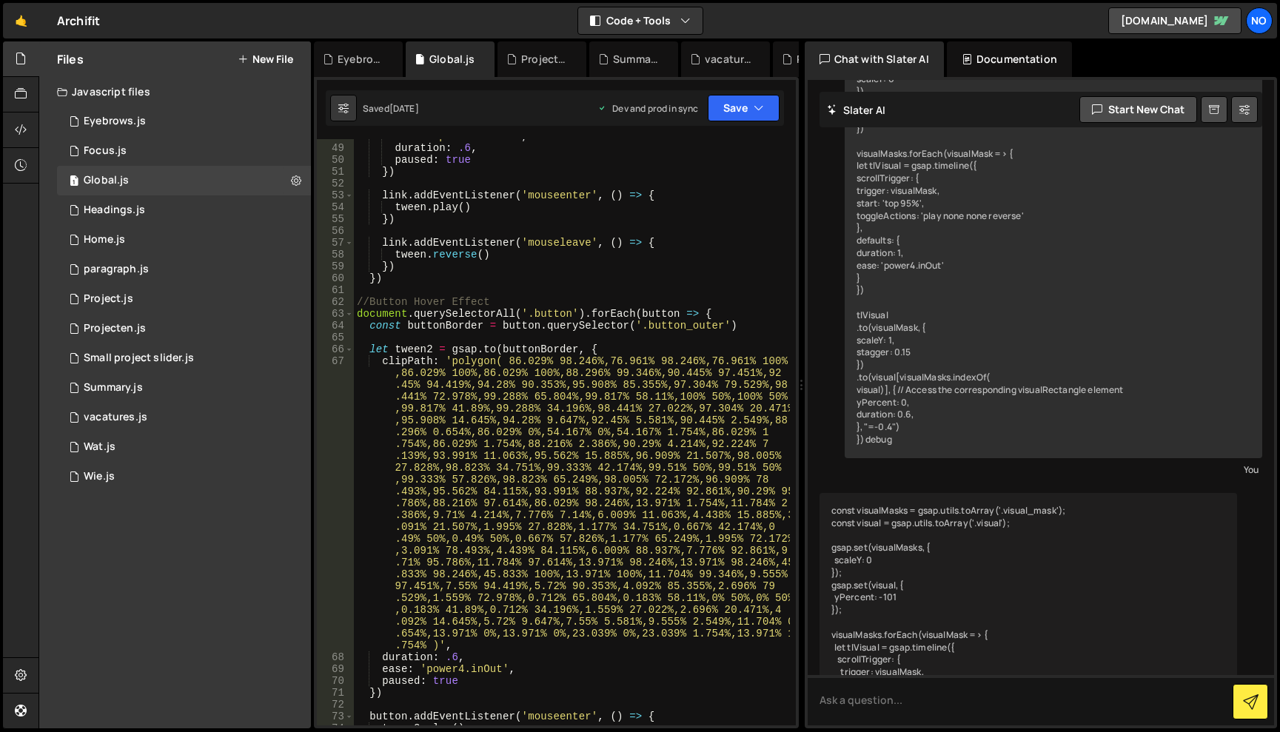
scroll to position [622, 0]
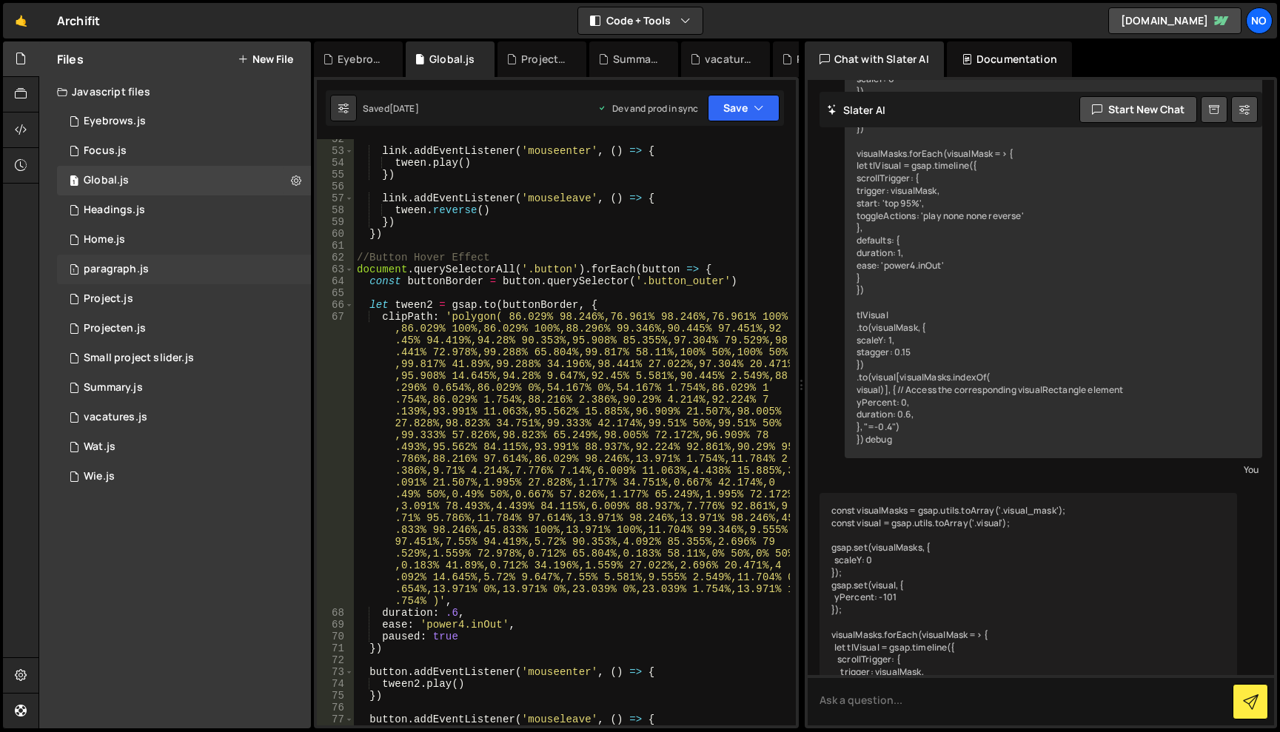
click at [147, 268] on div "1 paragraph.js 0" at bounding box center [184, 270] width 254 height 30
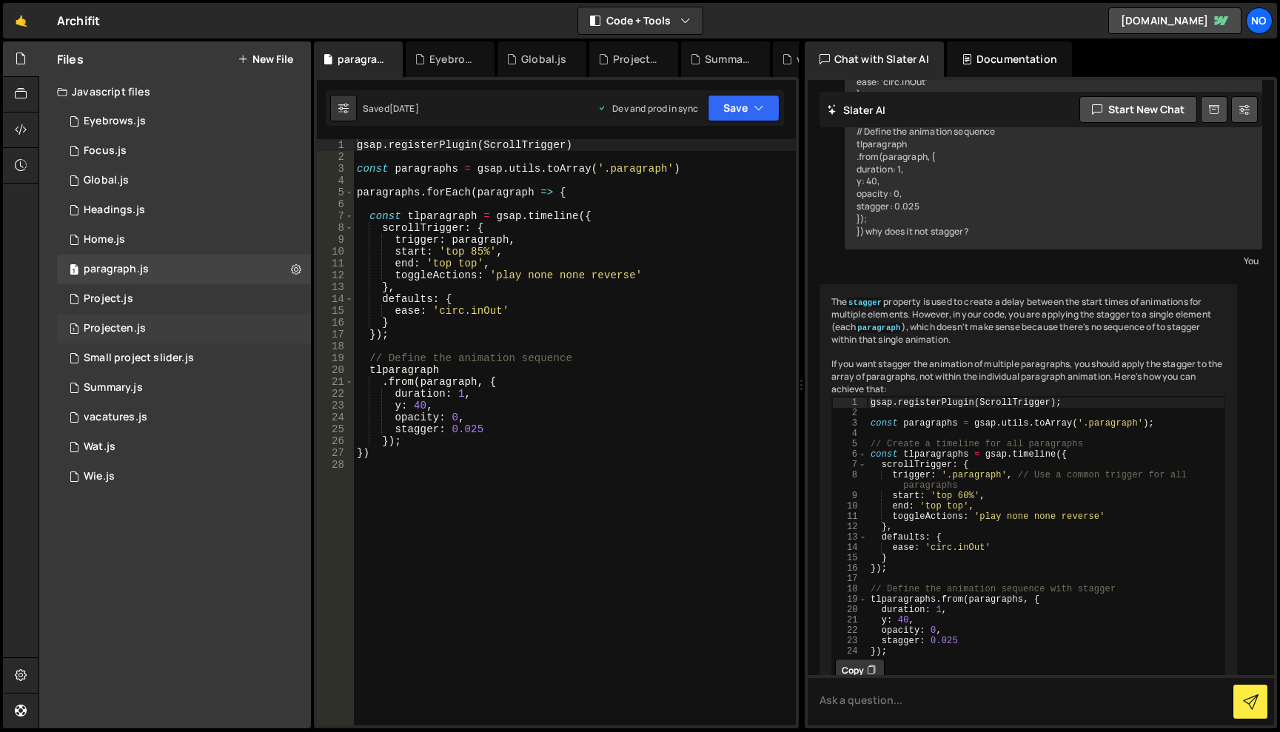
scroll to position [1643, 0]
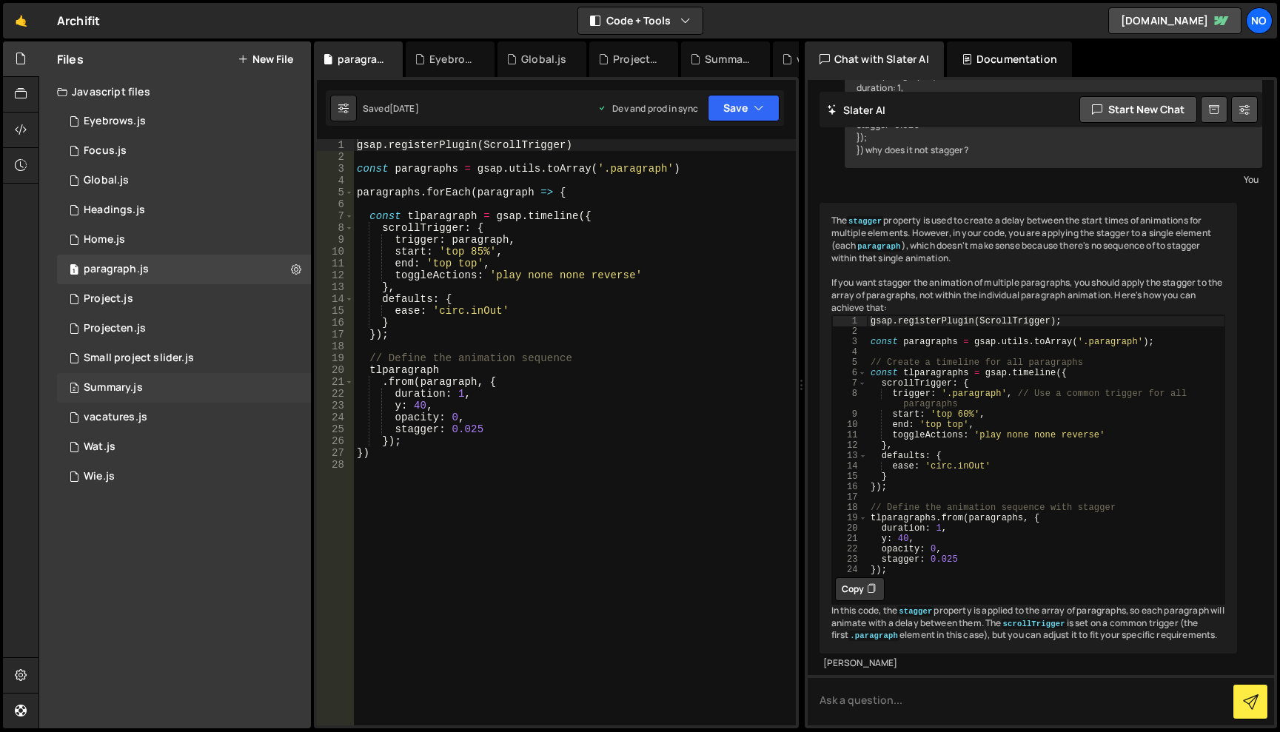
click at [154, 381] on div "2 Summary.js 0" at bounding box center [184, 388] width 254 height 30
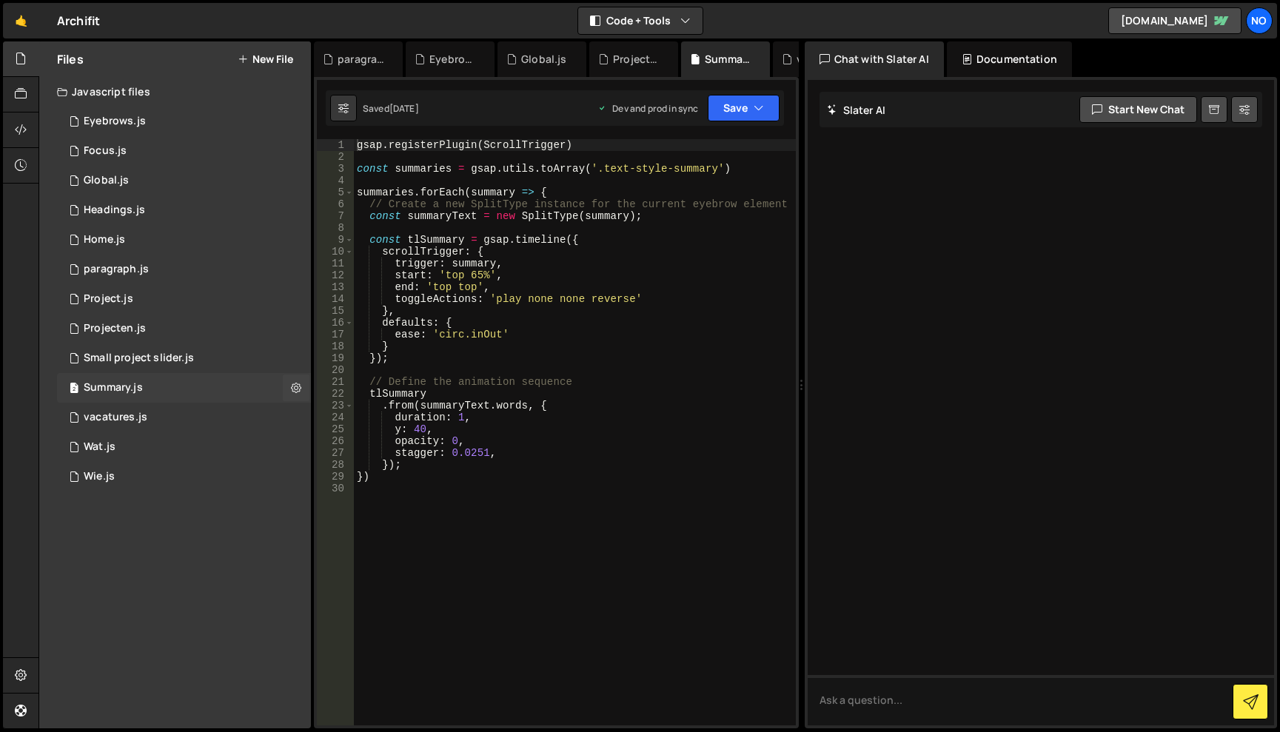
scroll to position [0, 0]
click at [150, 420] on div "2 vacatures.js 0" at bounding box center [184, 418] width 254 height 30
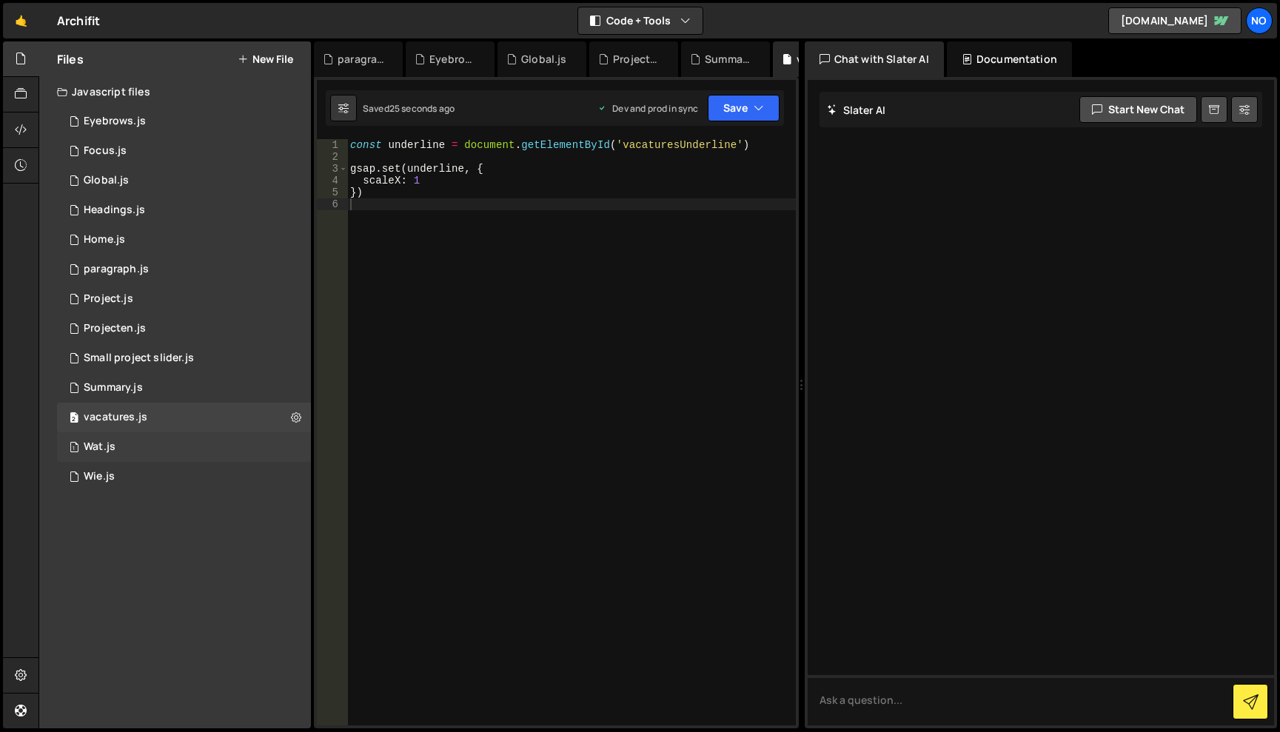
click at [144, 451] on div "1 Wat.js 0" at bounding box center [184, 447] width 254 height 30
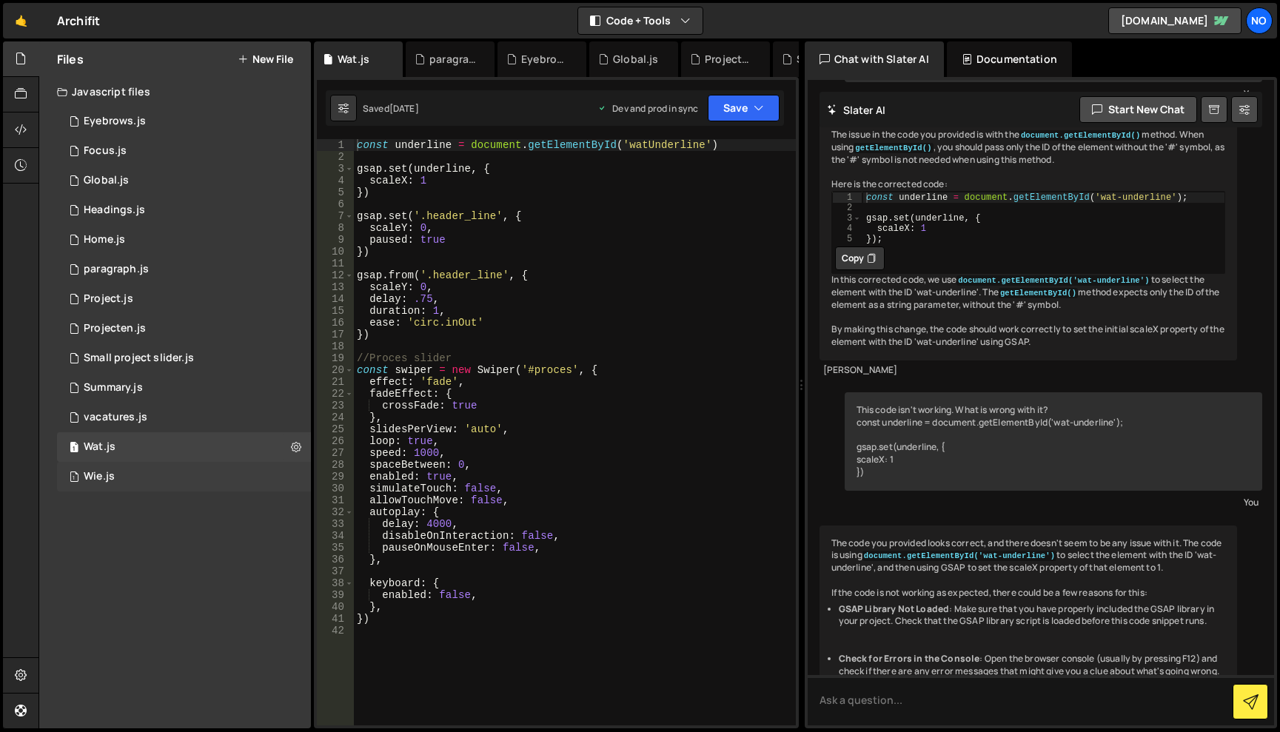
scroll to position [3878, 0]
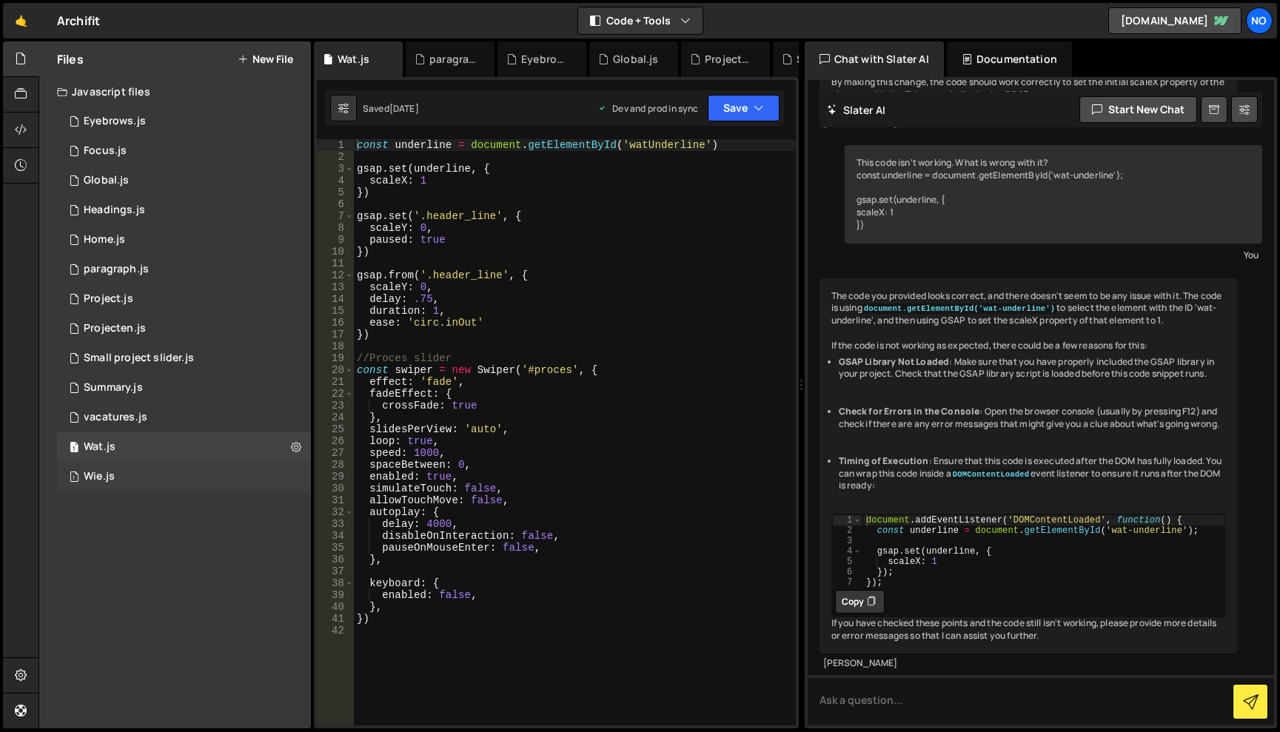
click at [160, 471] on div "1 Wie.js 0" at bounding box center [184, 477] width 254 height 30
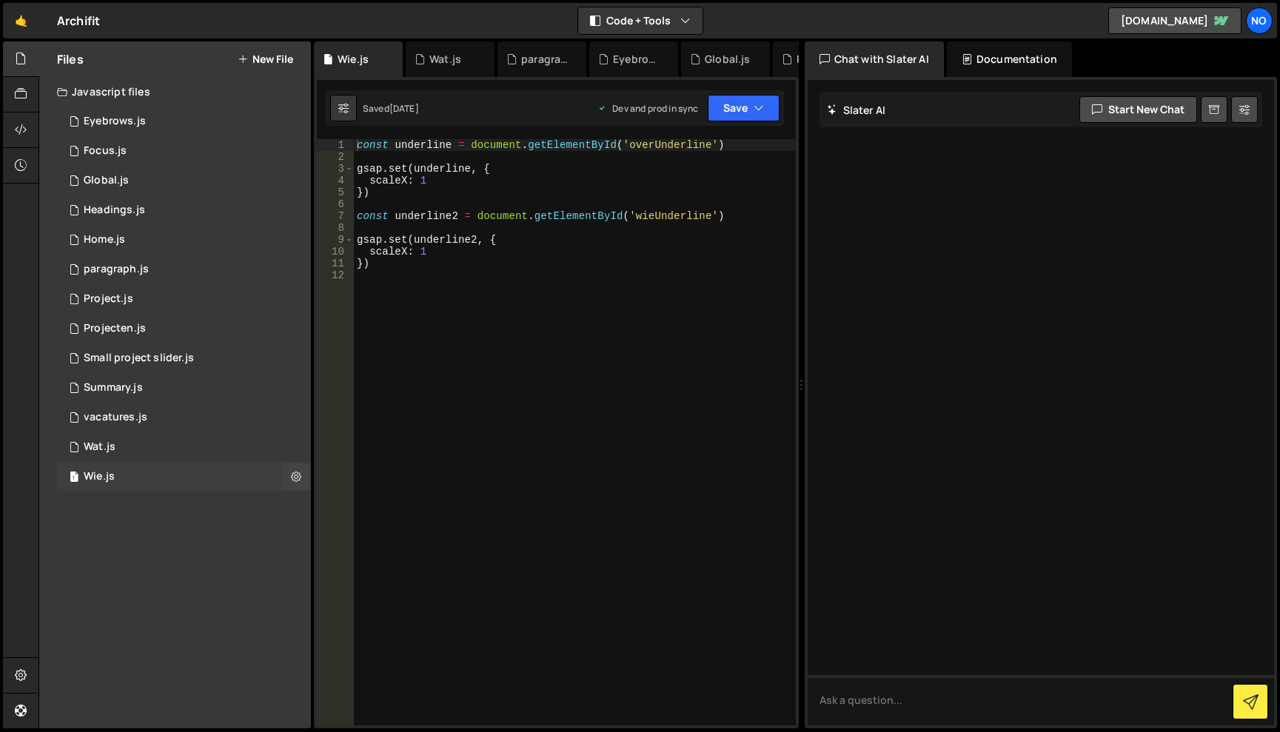
scroll to position [0, 0]
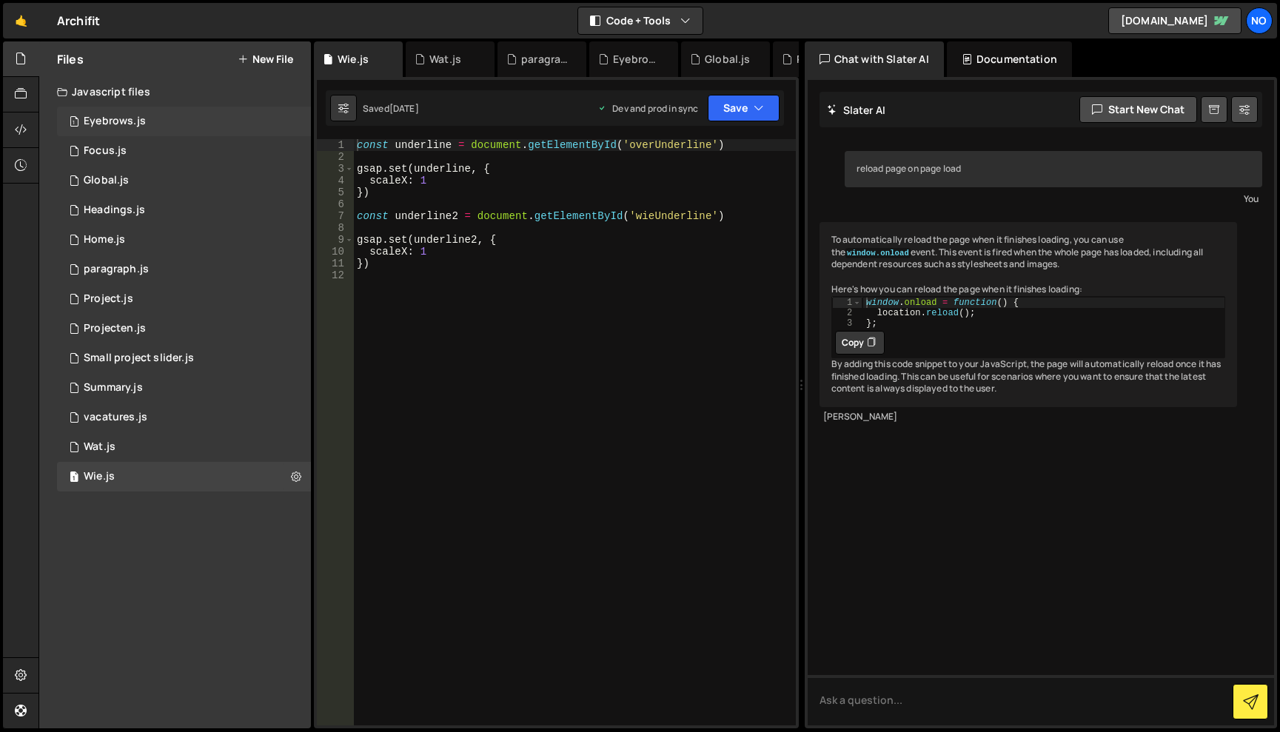
click at [158, 121] on div "1 Eyebrows.js 0" at bounding box center [184, 122] width 254 height 30
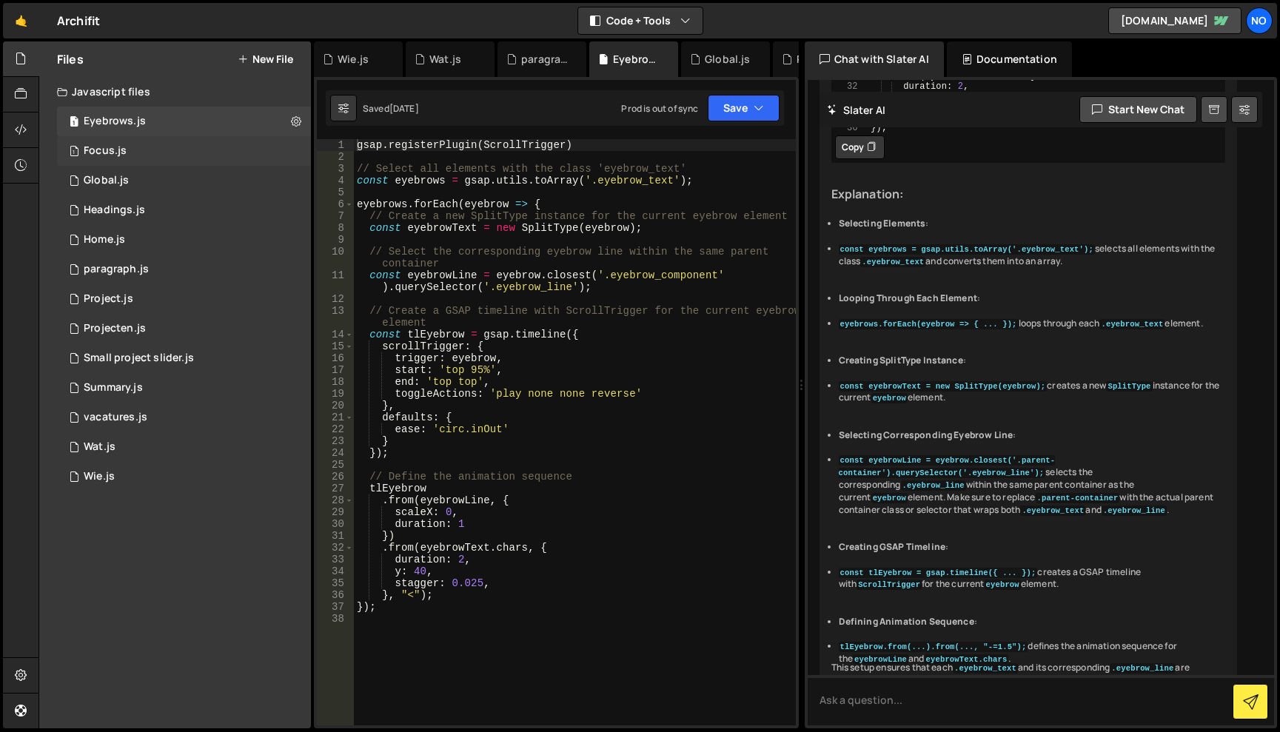
scroll to position [2136, 0]
